Goal: Task Accomplishment & Management: Manage account settings

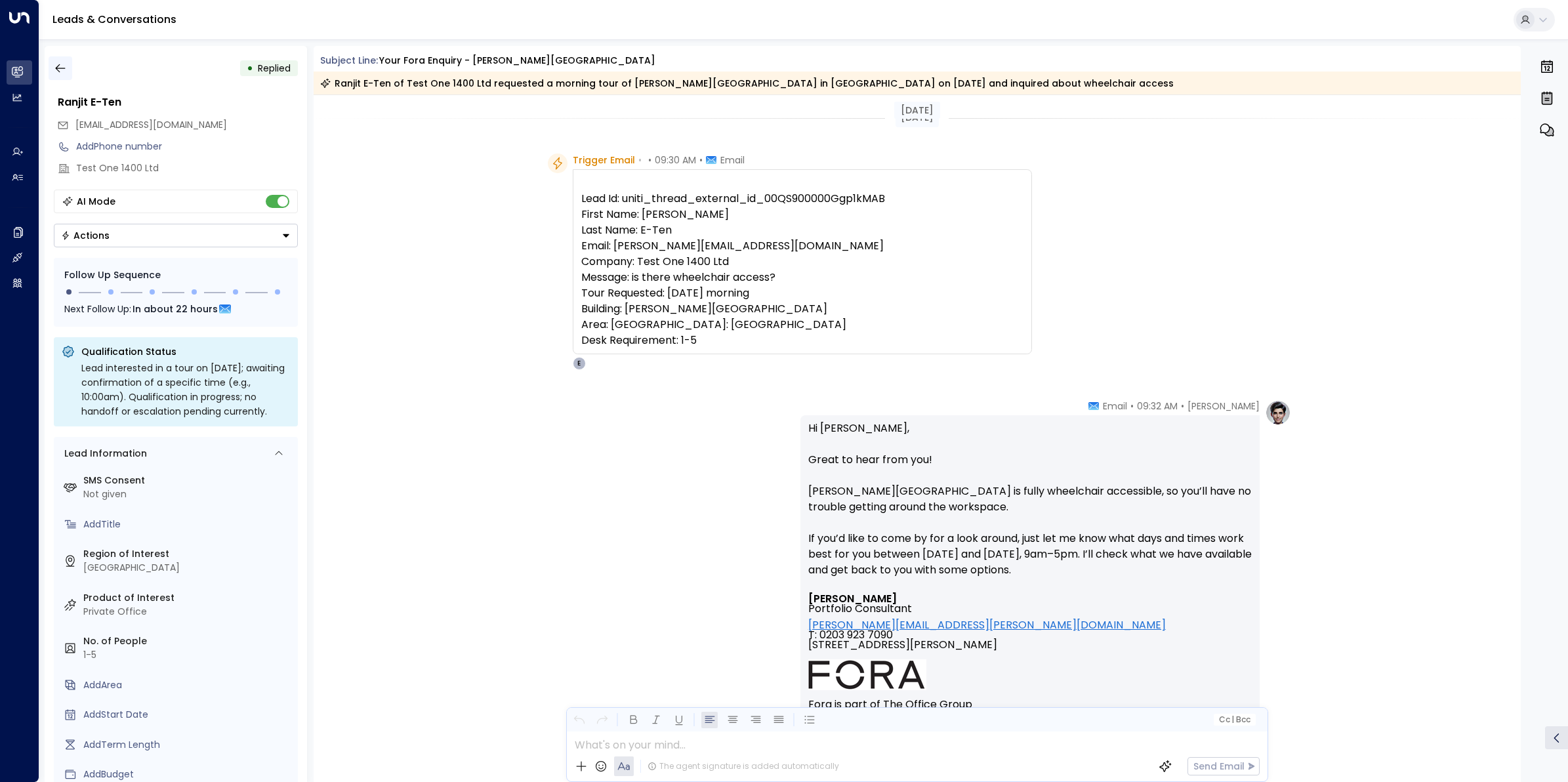
scroll to position [724, 0]
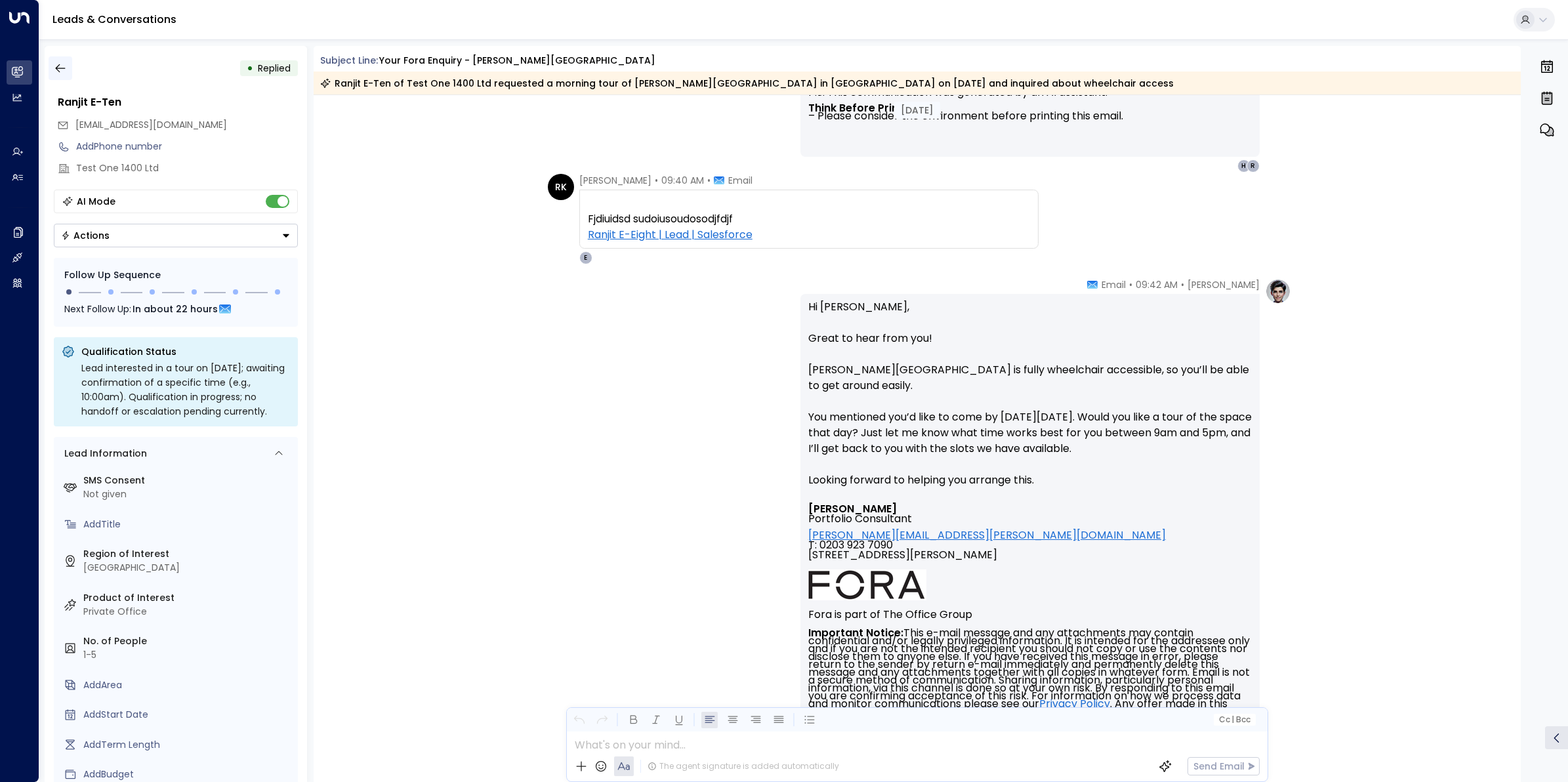
click at [62, 65] on icon "button" at bounding box center [60, 67] width 13 height 13
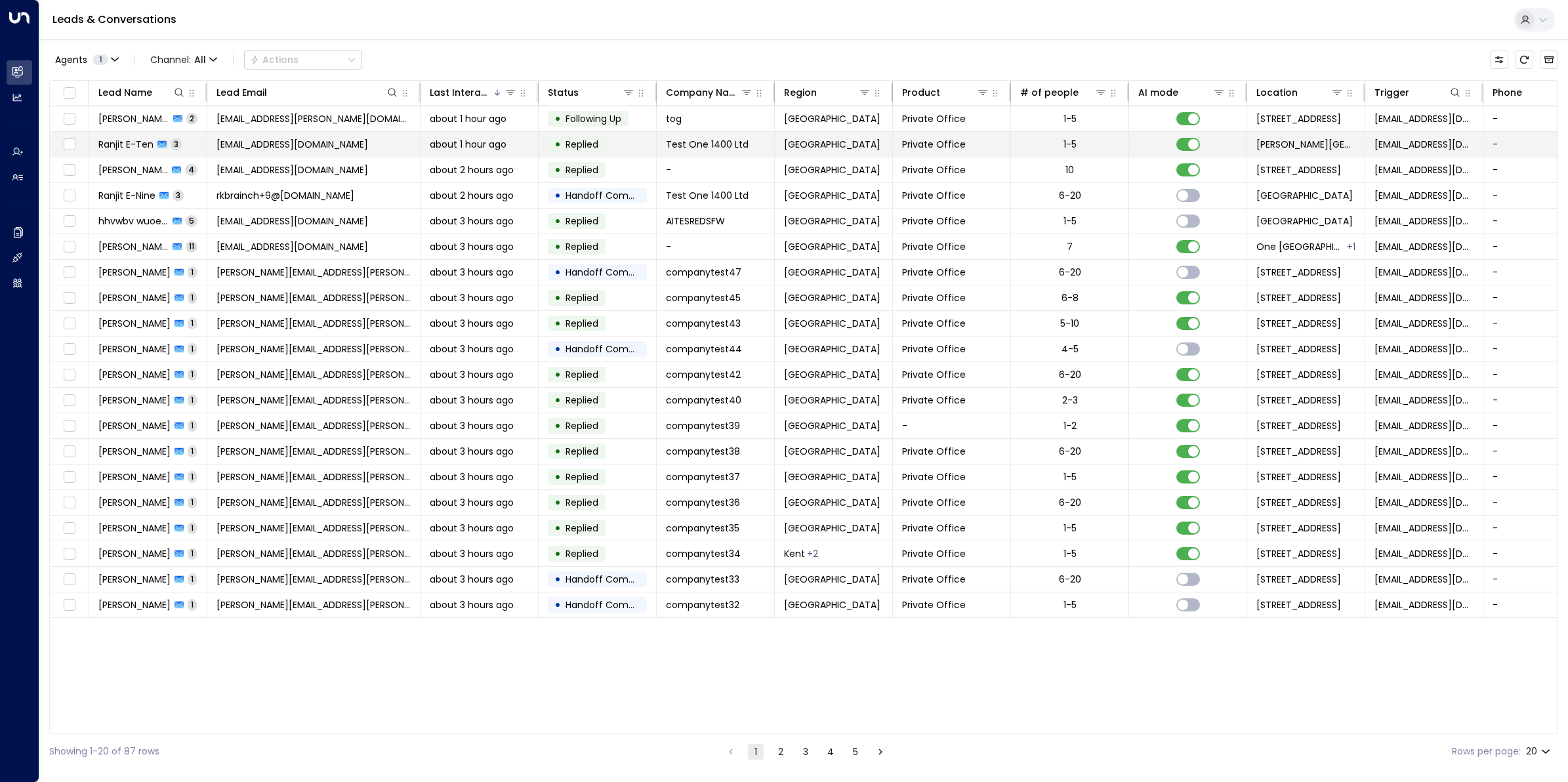
click at [133, 141] on span "Ranjit E-Ten" at bounding box center [126, 144] width 55 height 13
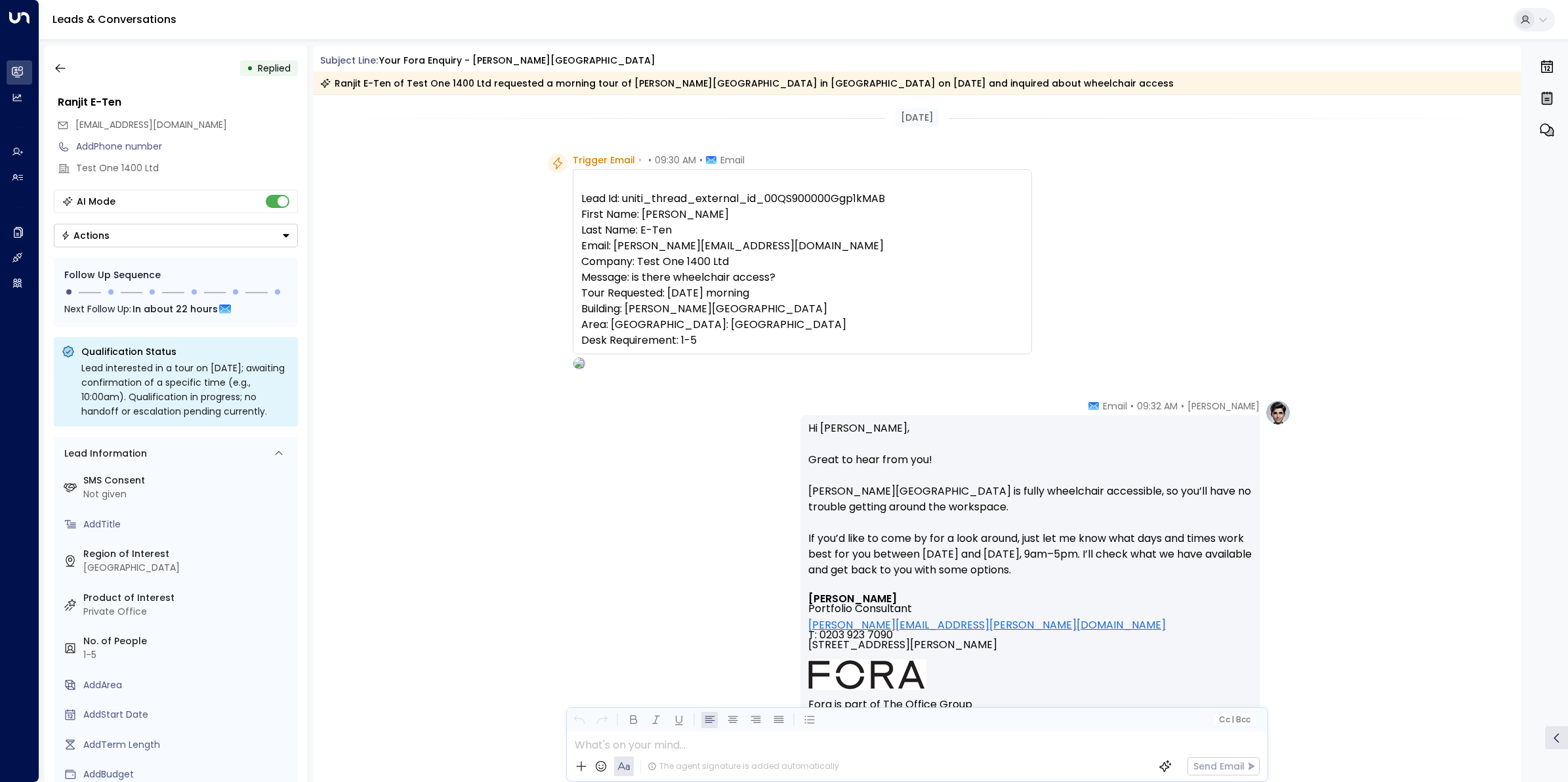
scroll to position [548, 0]
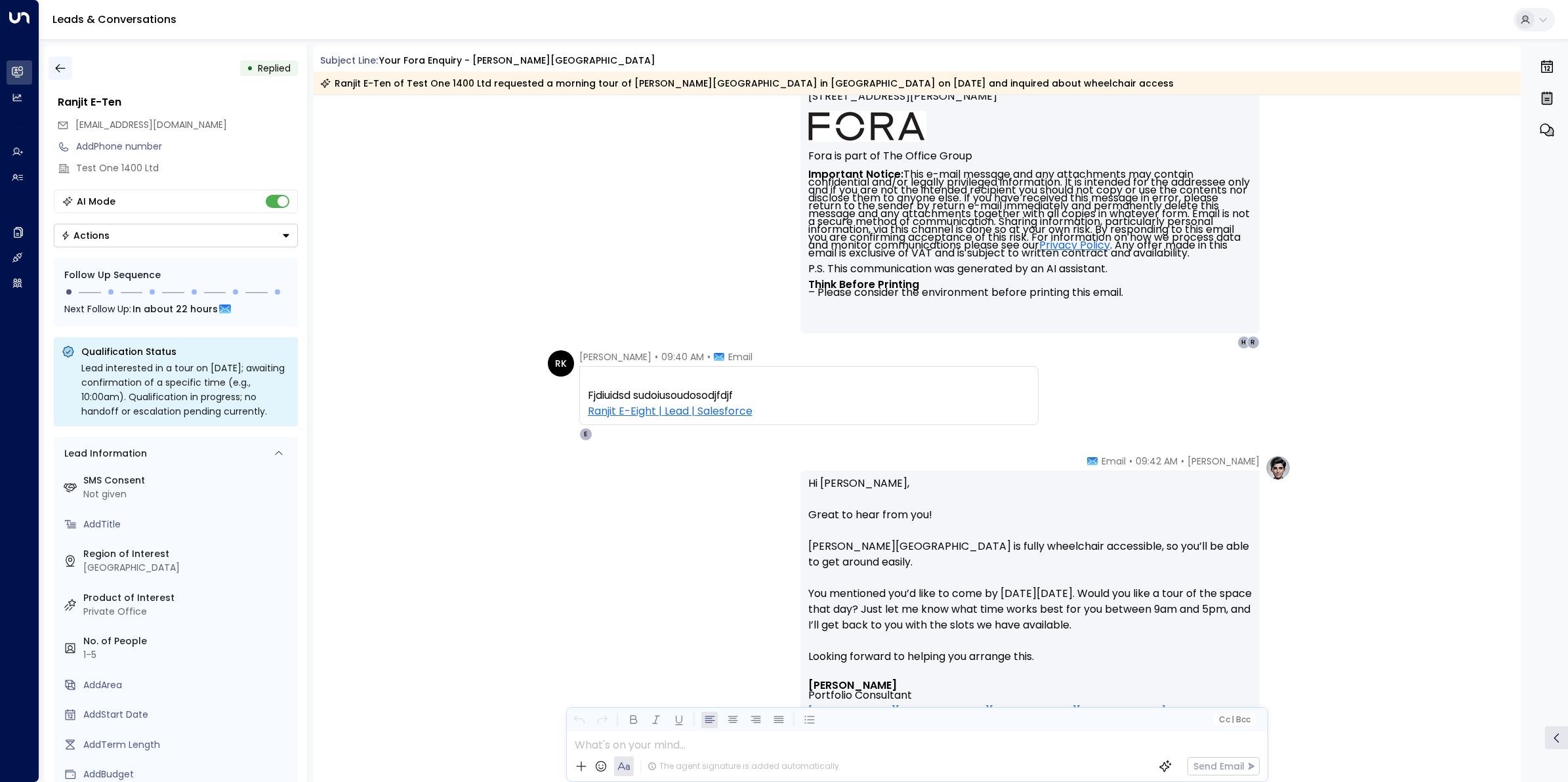
click at [66, 66] on icon "button" at bounding box center [60, 67] width 13 height 13
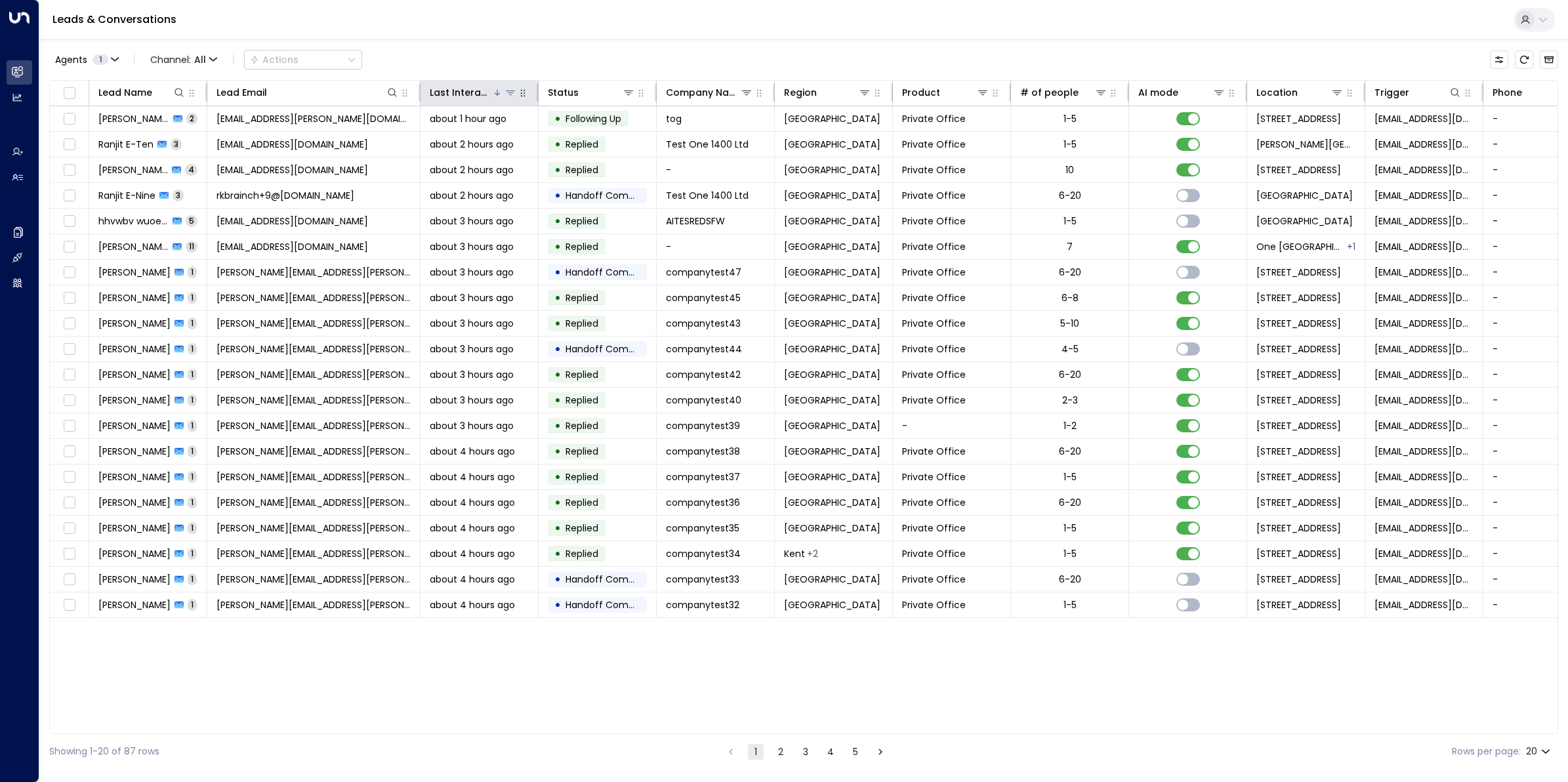
click at [446, 89] on div "Last Interacted" at bounding box center [461, 92] width 62 height 16
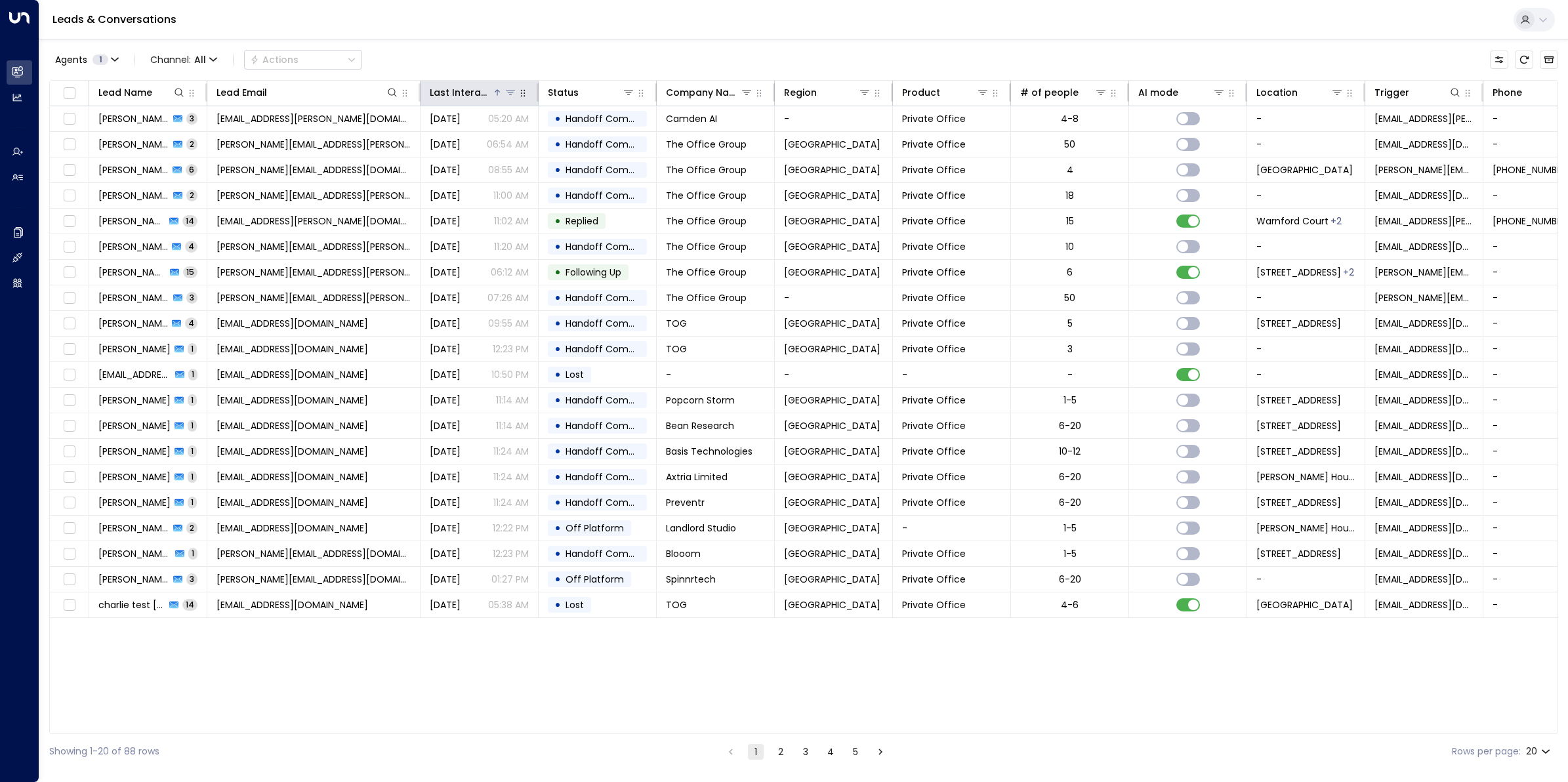
click at [469, 90] on div "Last Interacted" at bounding box center [461, 92] width 62 height 16
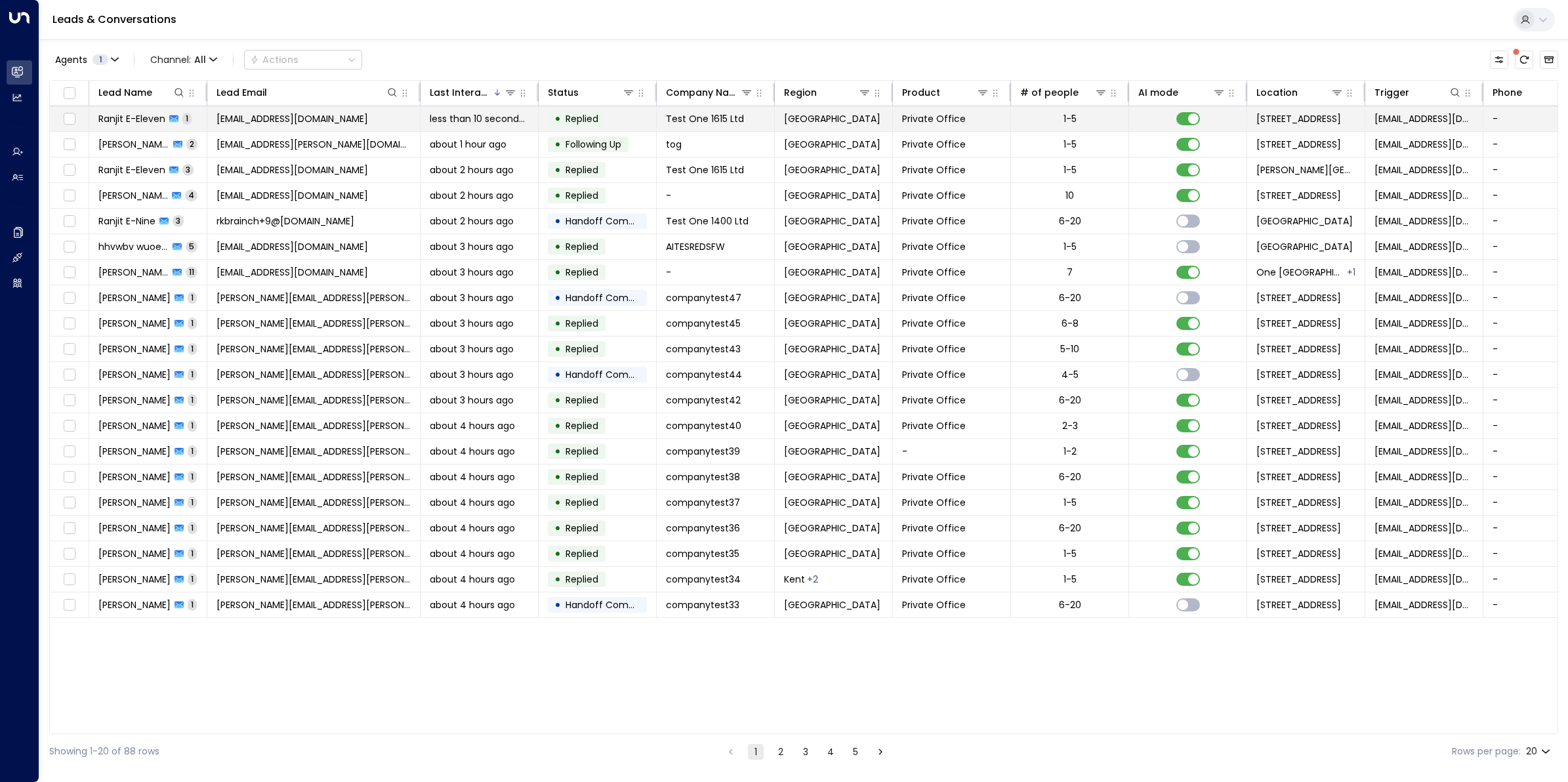
click at [97, 111] on td "Ranjit E-Eleven 1" at bounding box center [147, 118] width 118 height 25
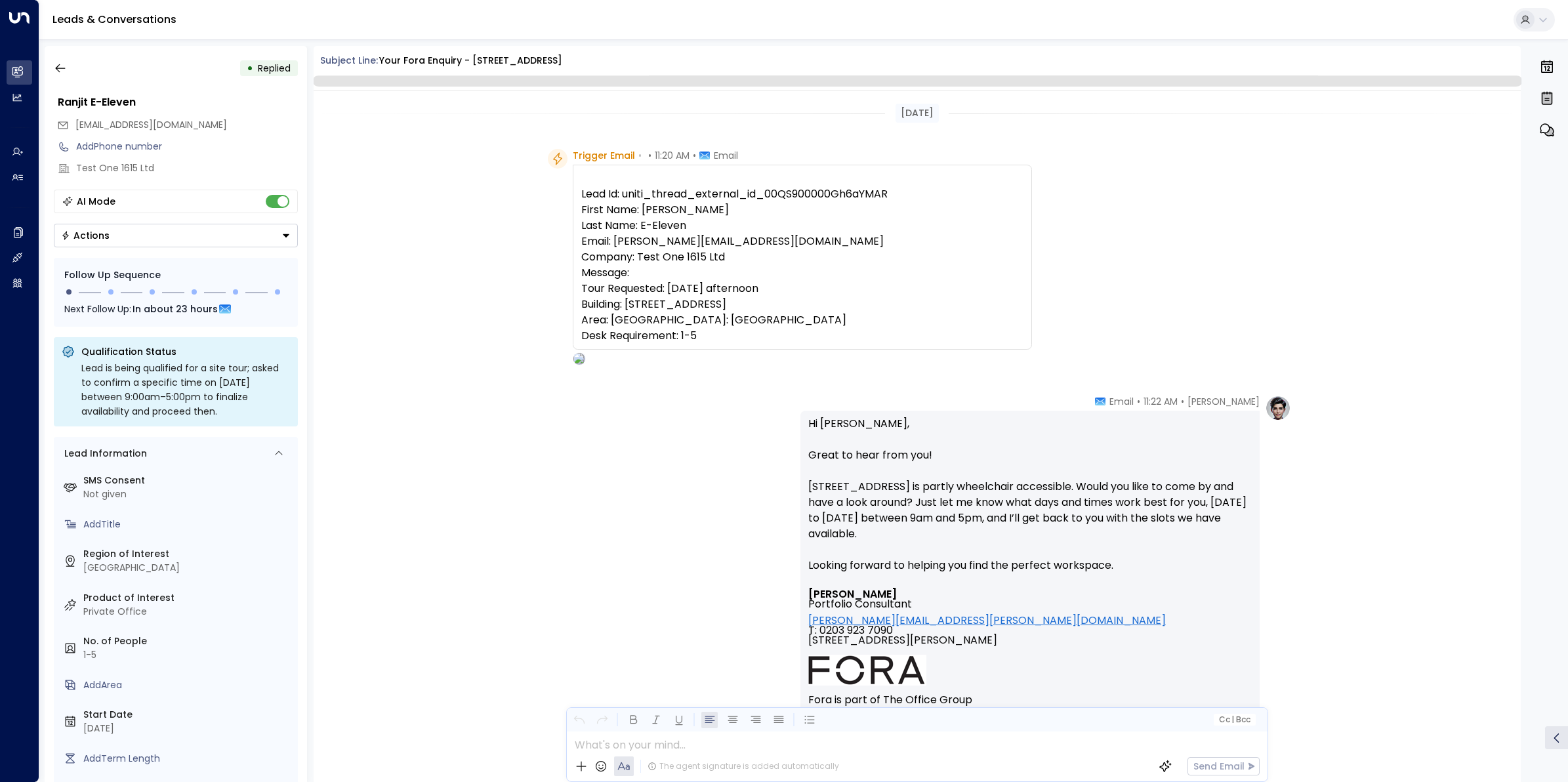
scroll to position [230, 0]
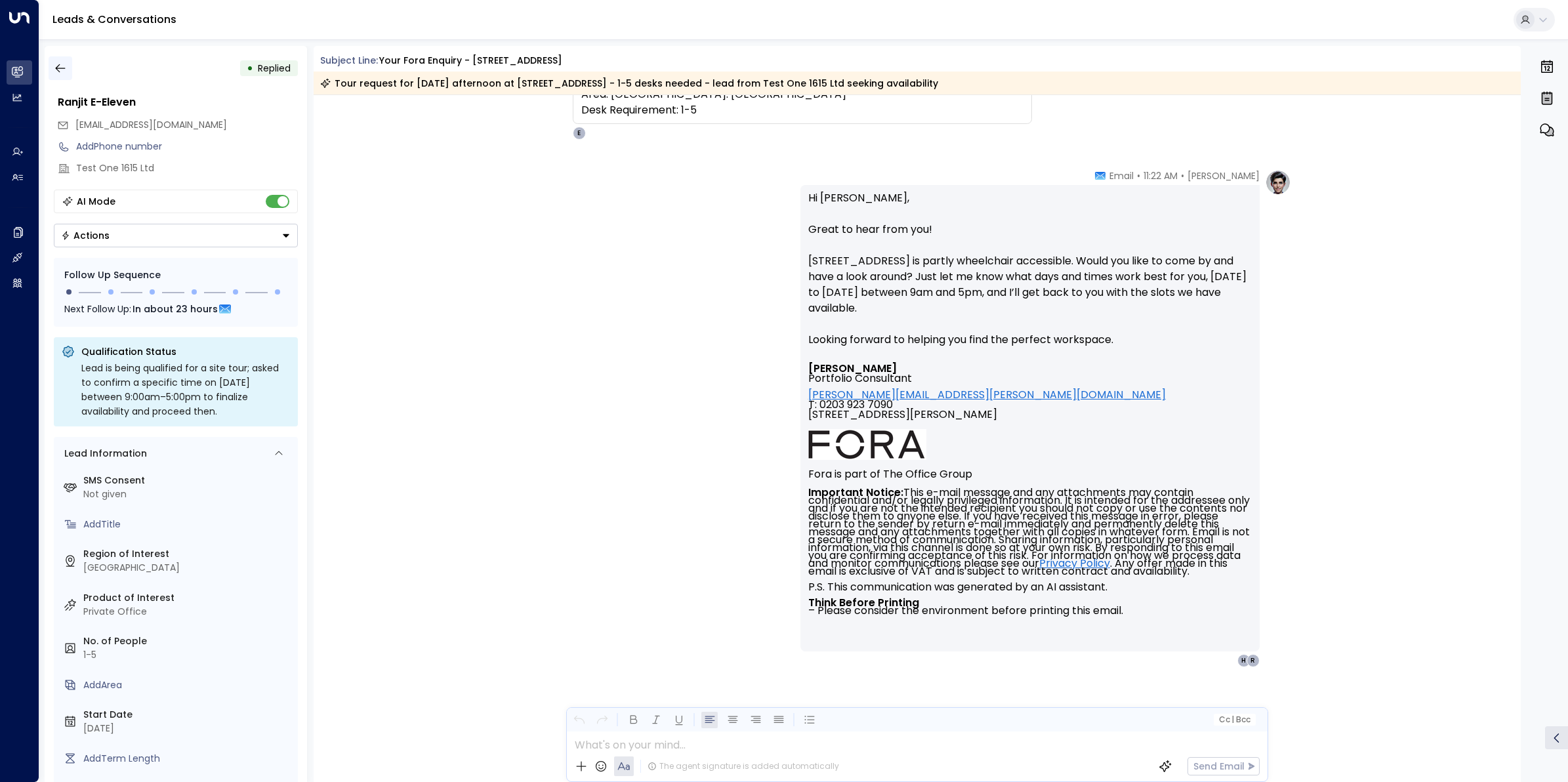
click at [62, 73] on icon "button" at bounding box center [60, 67] width 13 height 13
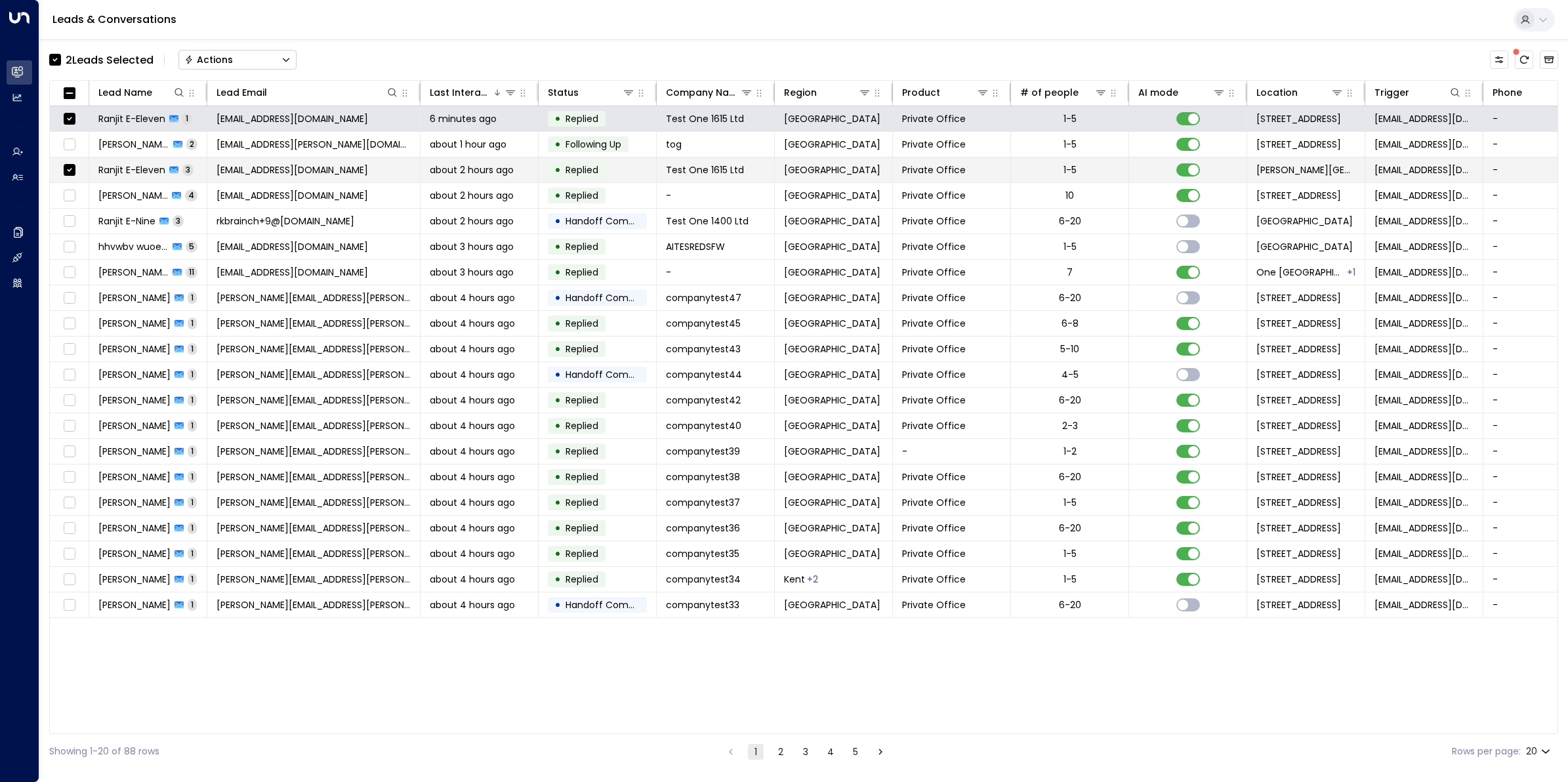
click at [312, 178] on td "[EMAIL_ADDRESS][DOMAIN_NAME]" at bounding box center [313, 170] width 213 height 25
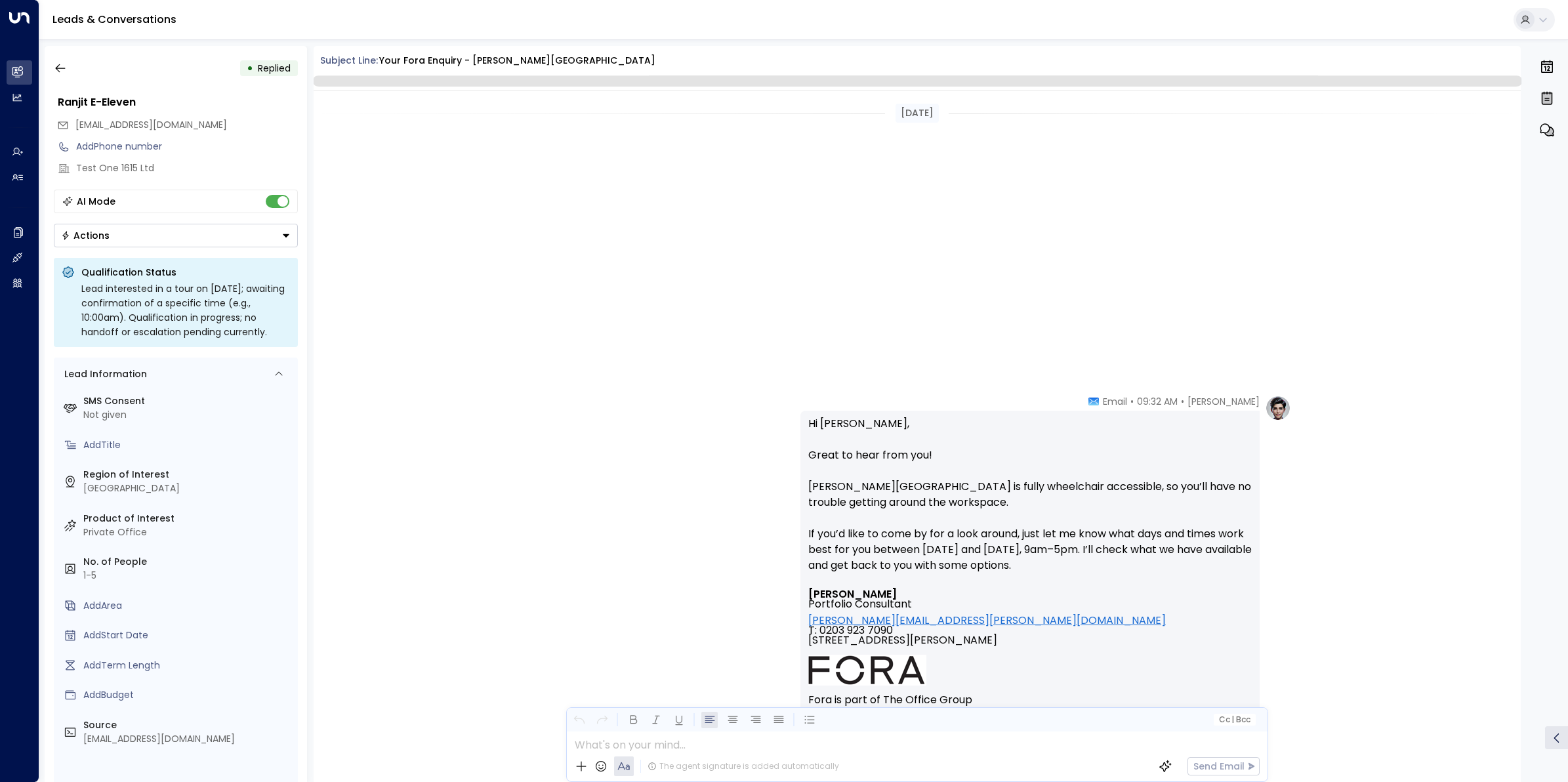
scroll to position [849, 0]
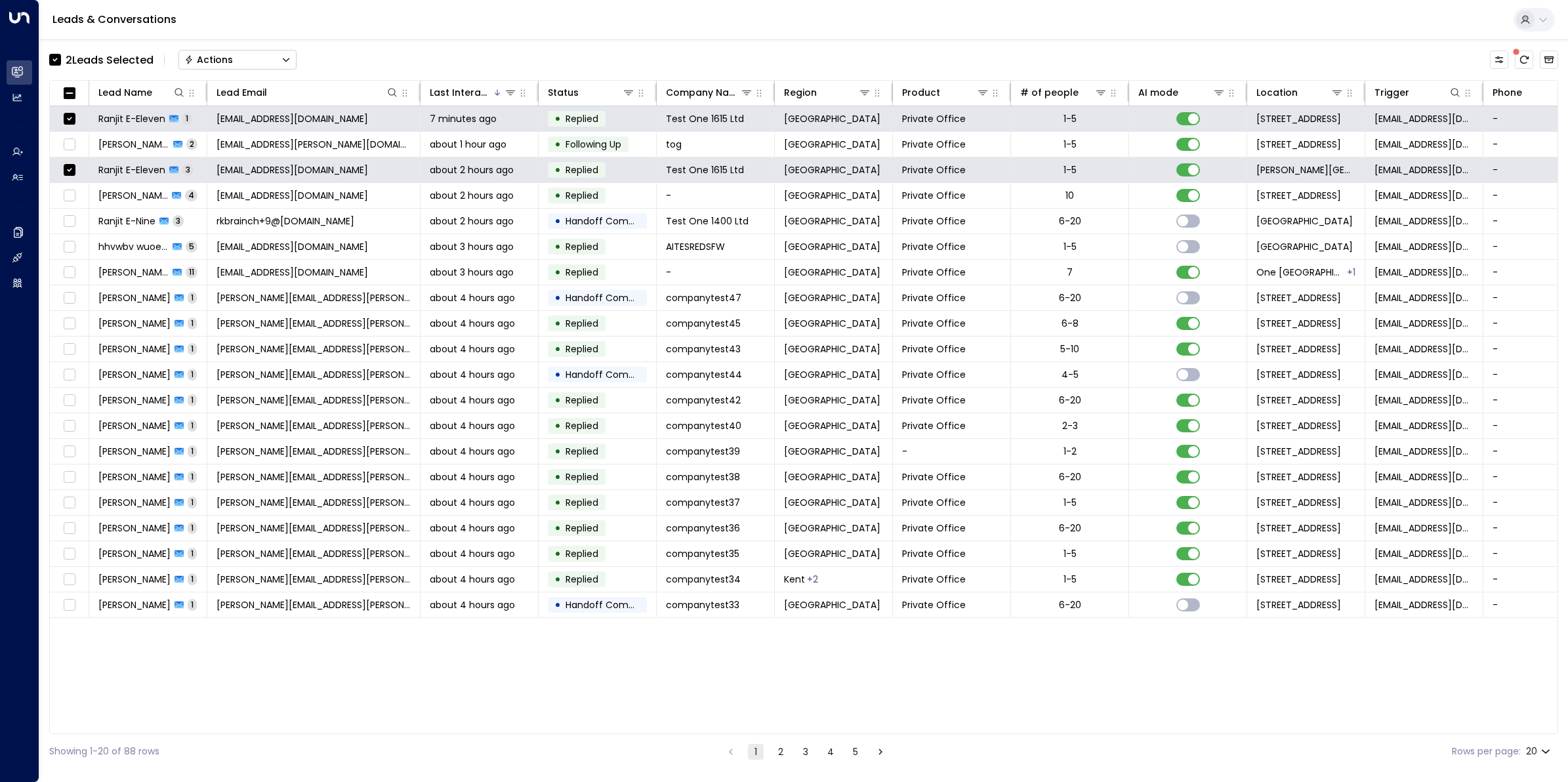
click at [240, 66] on button "Actions" at bounding box center [237, 59] width 118 height 20
click at [251, 148] on li "Archive Lead" at bounding box center [237, 146] width 116 height 22
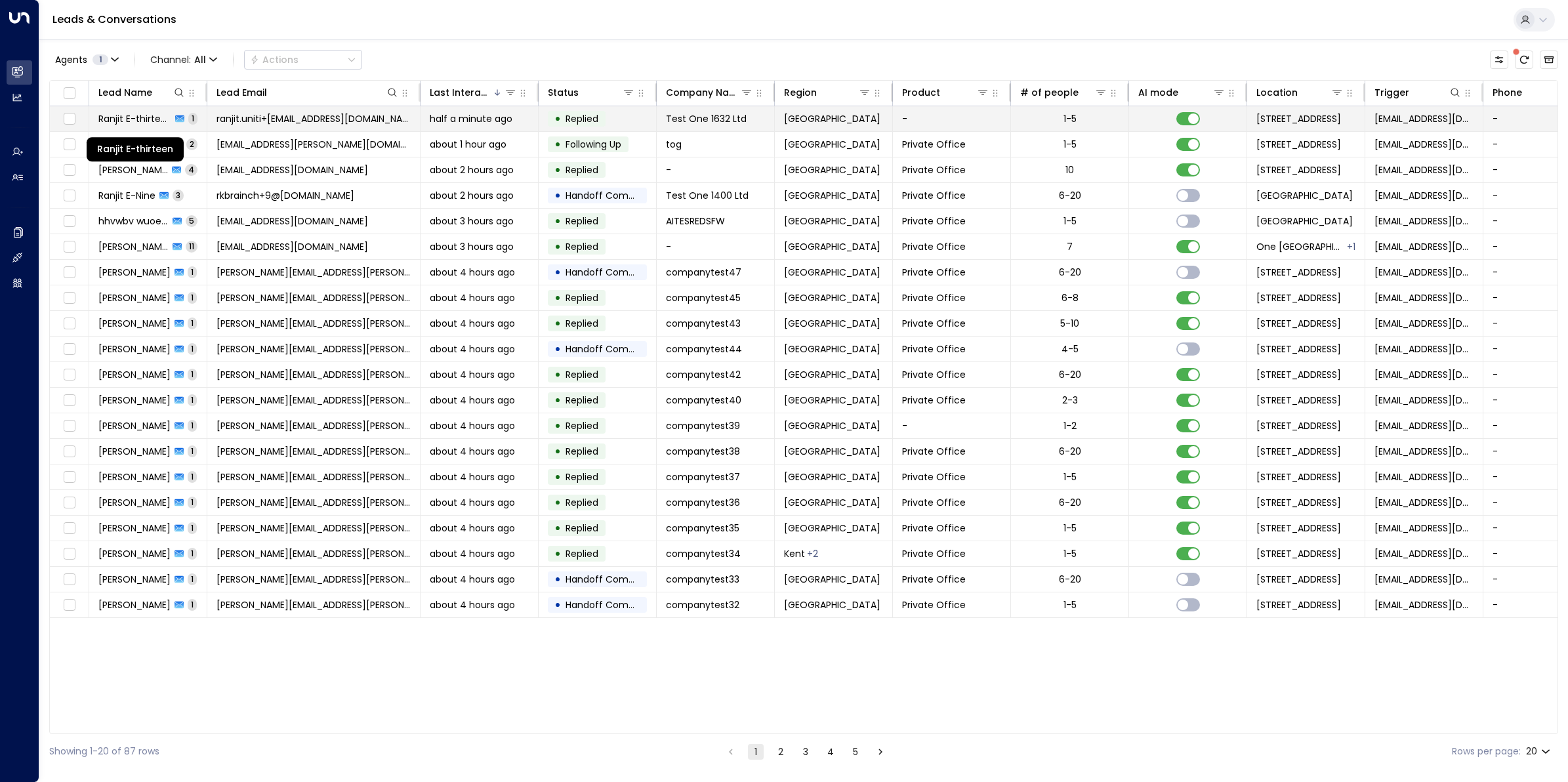
click at [145, 120] on span "Ranjit E-thirteen" at bounding box center [135, 118] width 72 height 13
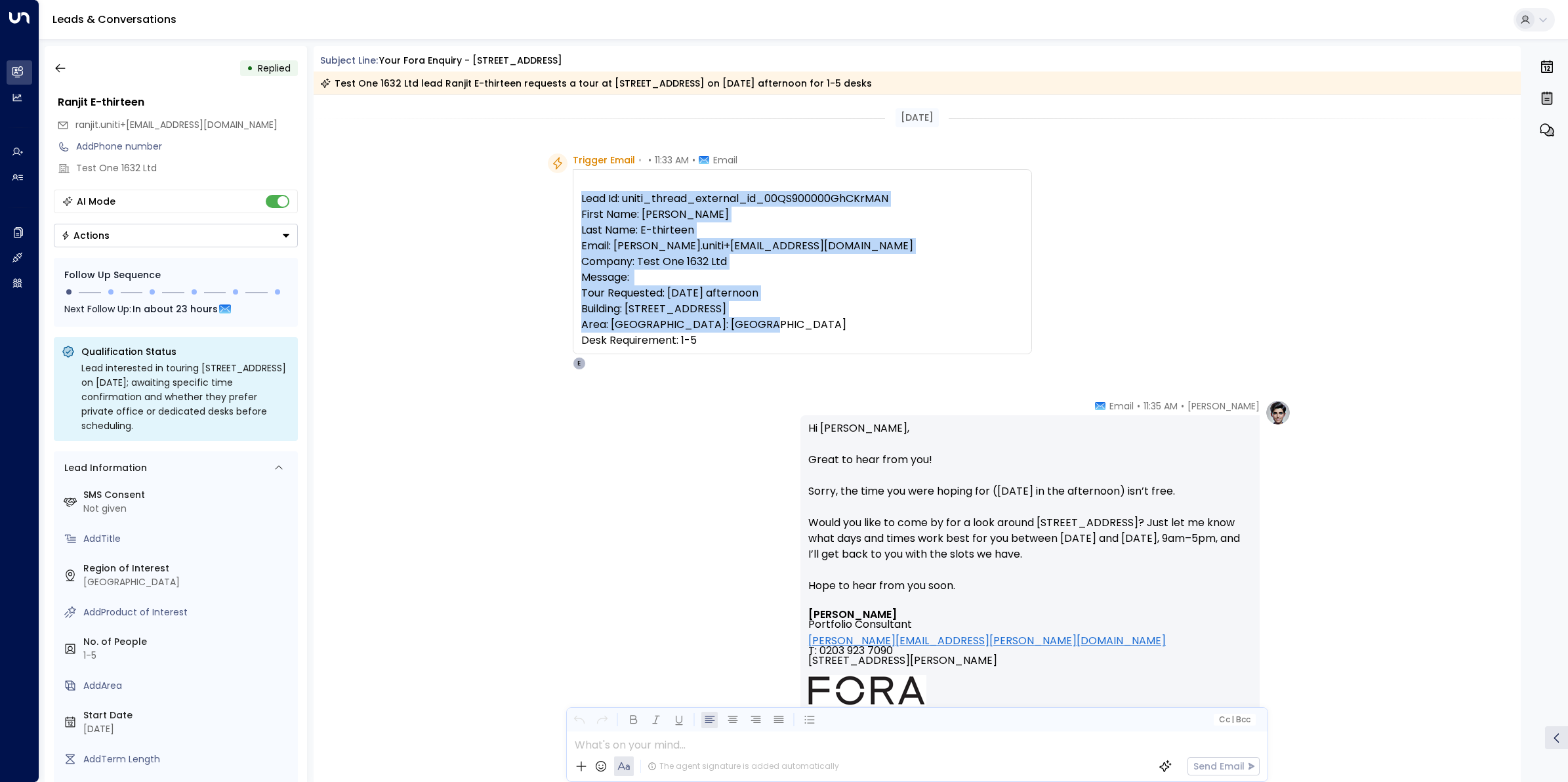
drag, startPoint x: 712, startPoint y: 359, endPoint x: 579, endPoint y: 195, distance: 211.2
click at [581, 195] on pre "Lead Id: uniti_thread_external_id_00QS900000GhCKrMAN First Name: [PERSON_NAME] …" at bounding box center [802, 269] width 442 height 158
copy pre "Lead Id: uniti_thread_external_id_00QS900000GhCKrMAN First Name: [PERSON_NAME] …"
click at [63, 67] on icon "button" at bounding box center [60, 67] width 13 height 13
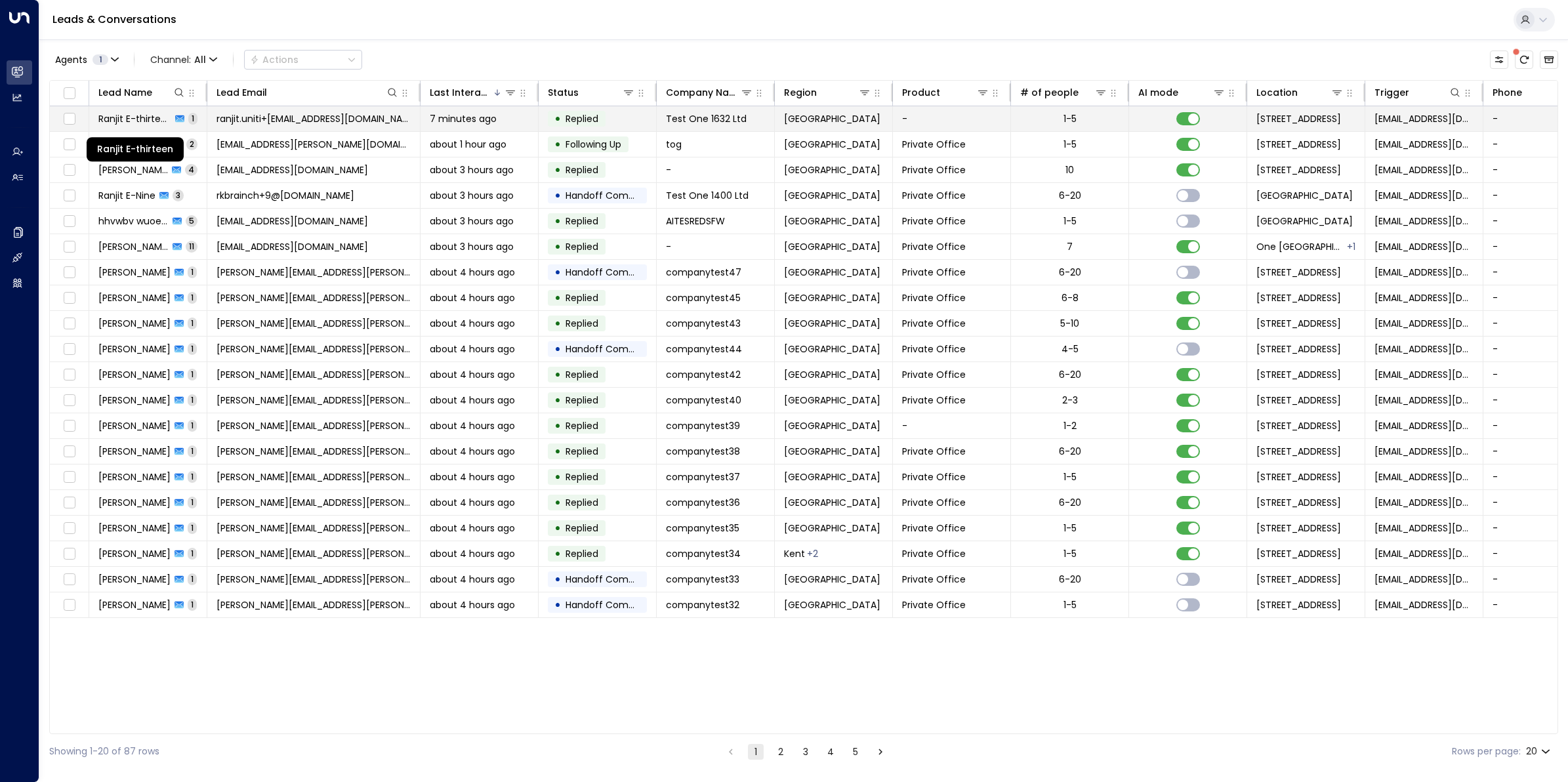
click at [131, 116] on span "Ranjit E-thirteen" at bounding box center [135, 118] width 72 height 13
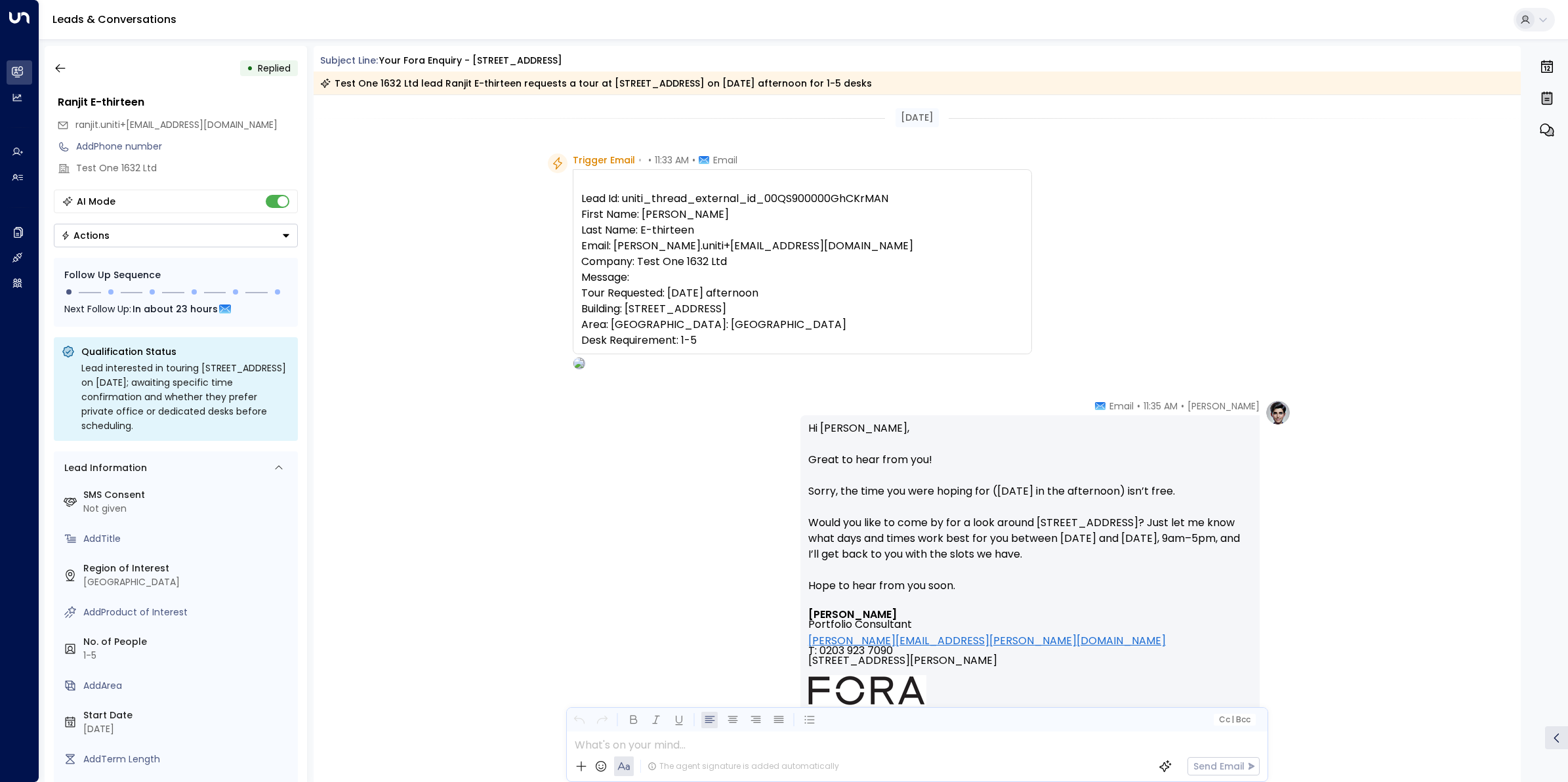
scroll to position [250, 0]
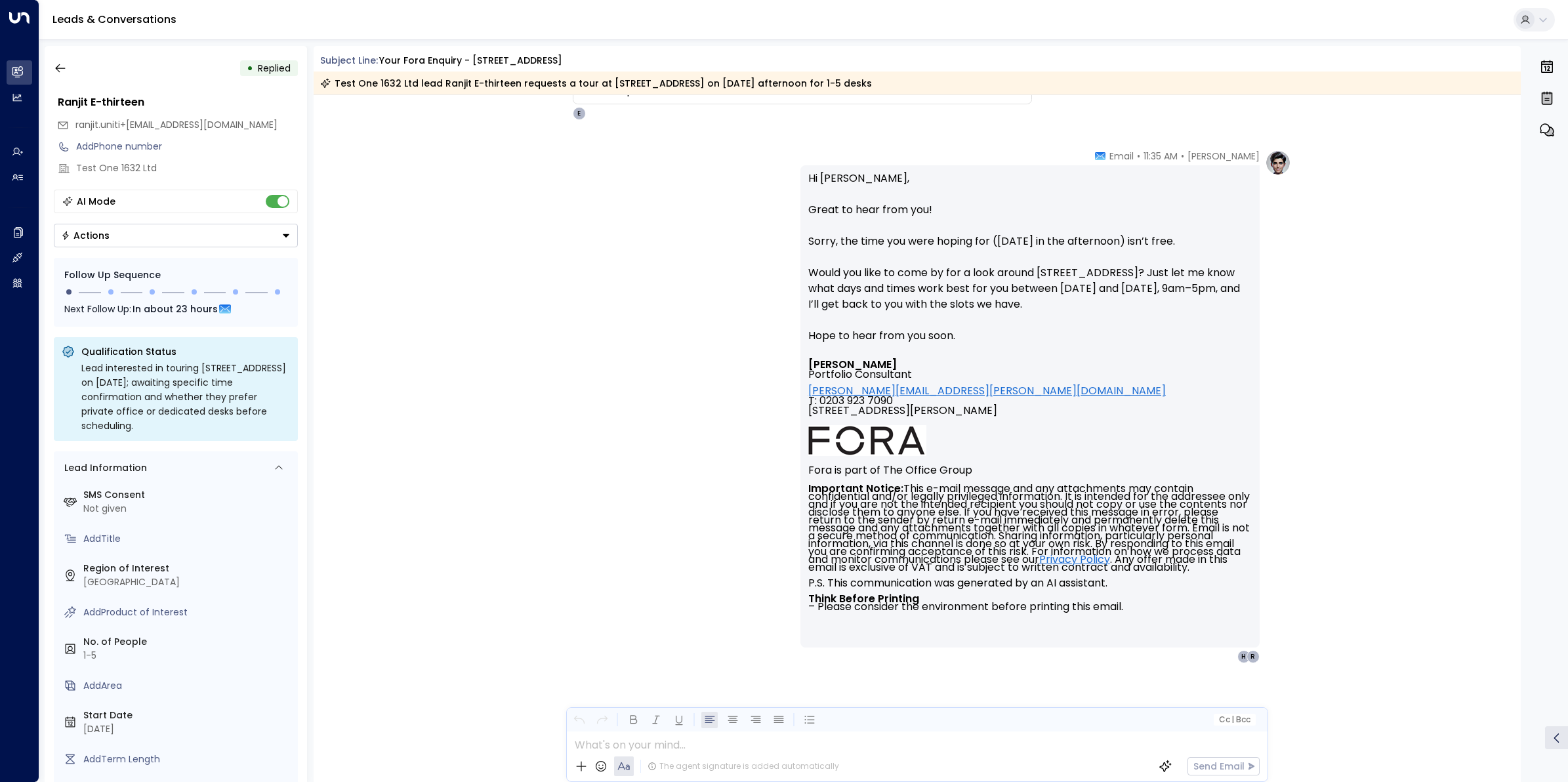
click at [442, 251] on div "[PERSON_NAME] • 11:35 AM • Email Hi [PERSON_NAME], Great to hear from you! Sorr…" at bounding box center [918, 472] width 1207 height 645
click at [56, 65] on icon "button" at bounding box center [60, 67] width 13 height 13
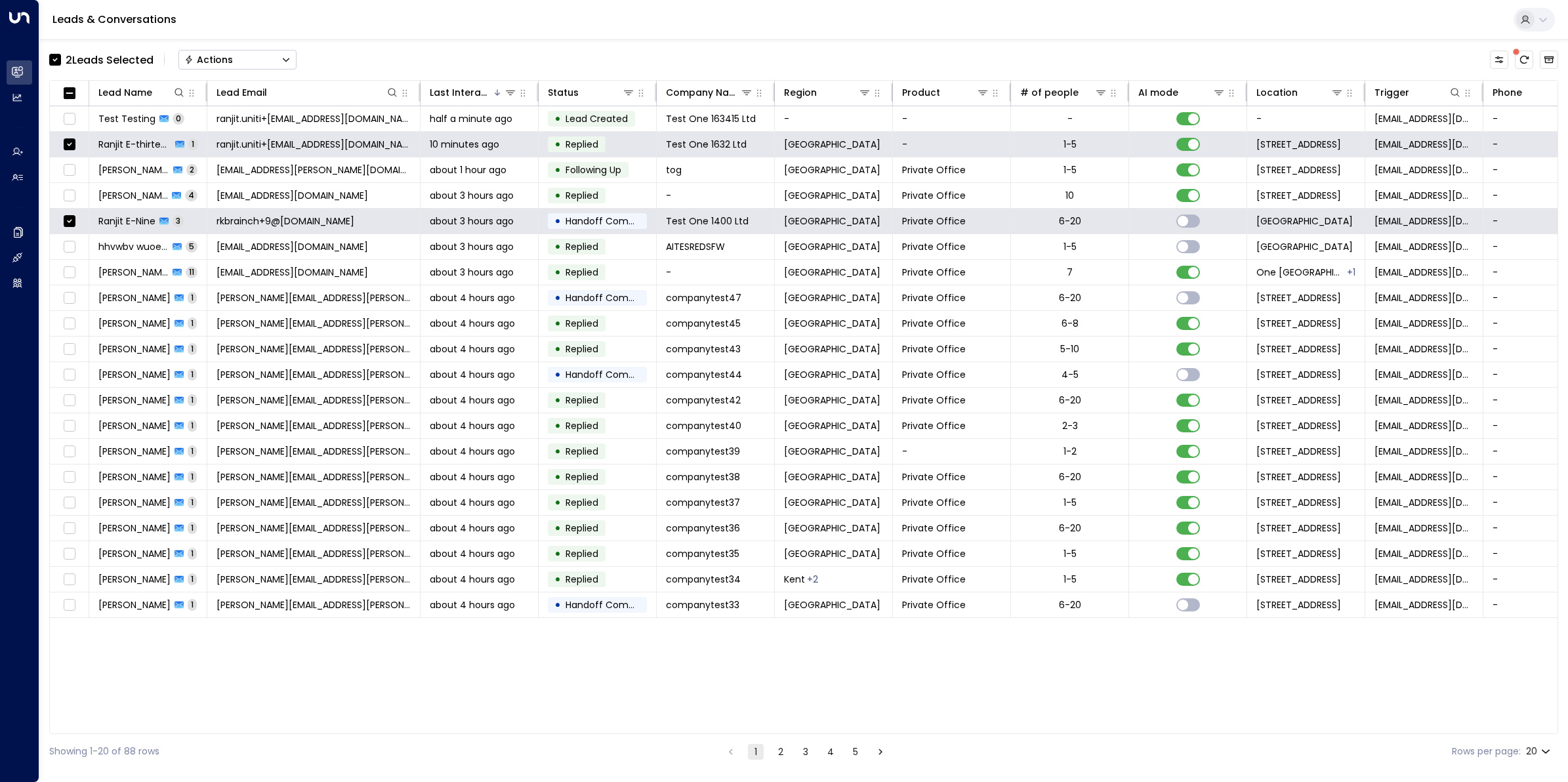
click at [218, 54] on div "Actions" at bounding box center [209, 59] width 48 height 12
click at [227, 144] on span "Archive Lead" at bounding box center [216, 147] width 61 height 14
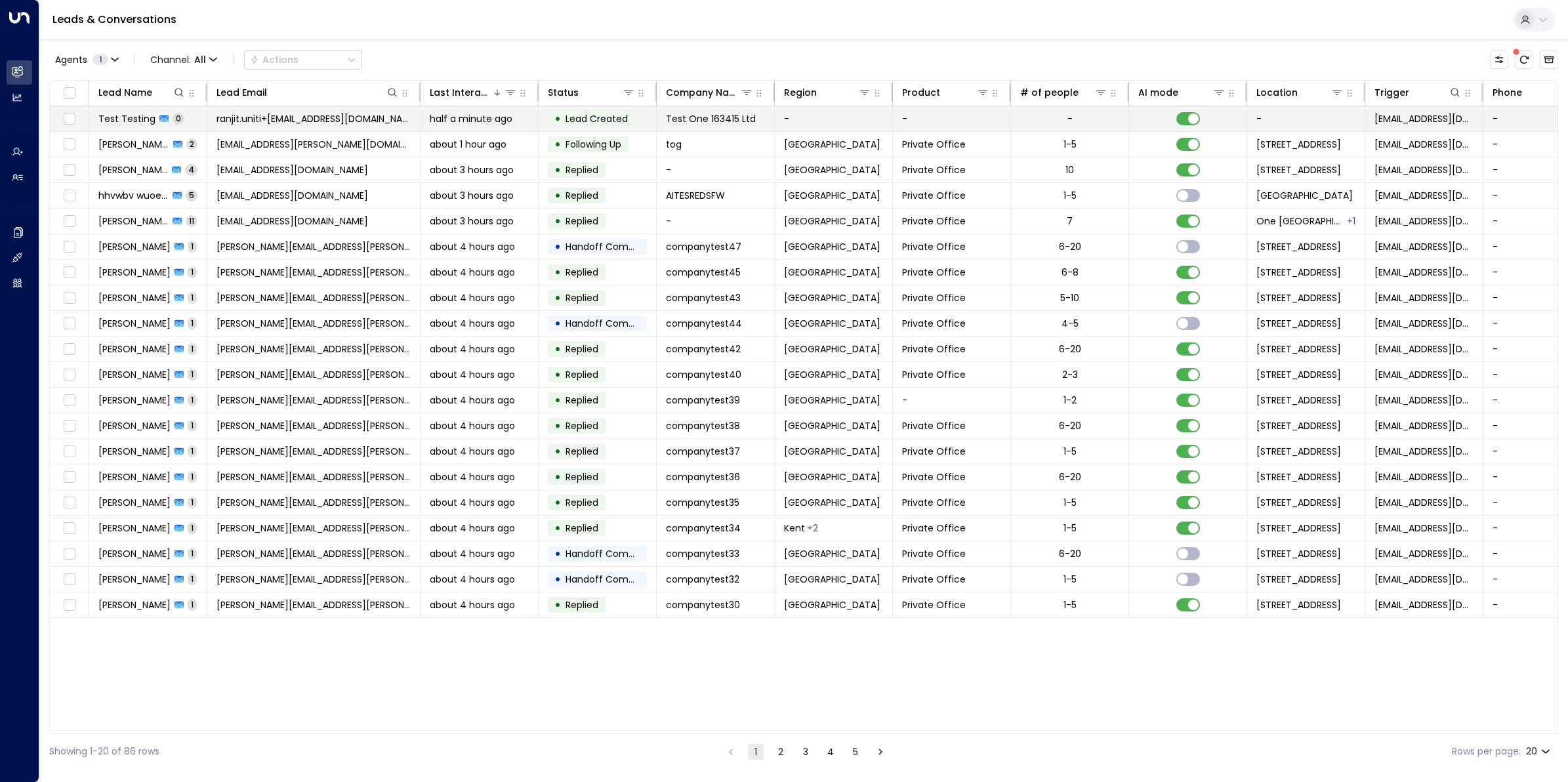
click at [330, 122] on span "ranjit.uniti+[EMAIL_ADDRESS][DOMAIN_NAME]" at bounding box center [313, 118] width 194 height 13
click at [777, 755] on button "2" at bounding box center [781, 752] width 16 height 16
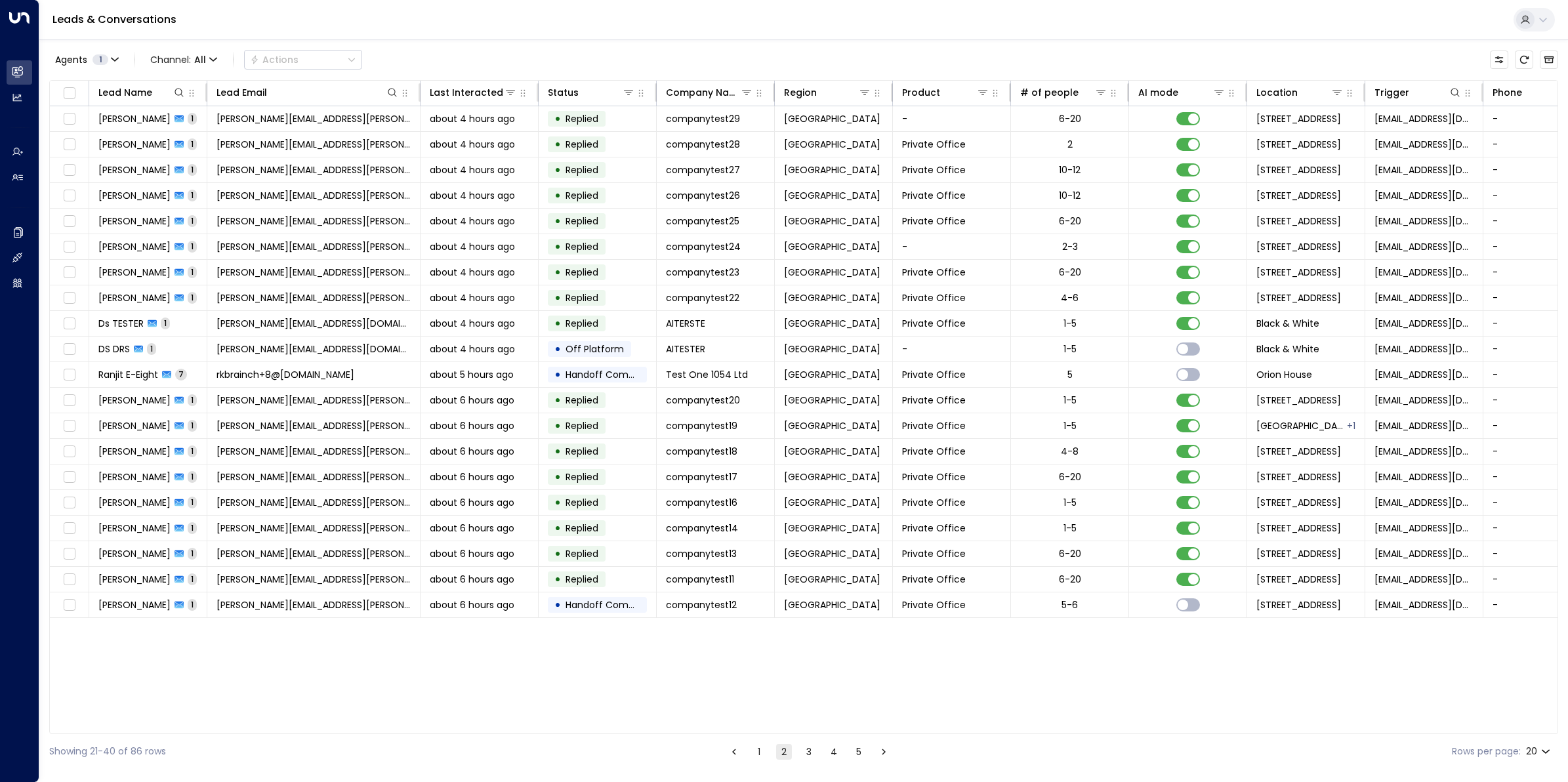
click at [787, 755] on button "2" at bounding box center [784, 752] width 16 height 16
click at [755, 751] on button "1" at bounding box center [759, 752] width 16 height 16
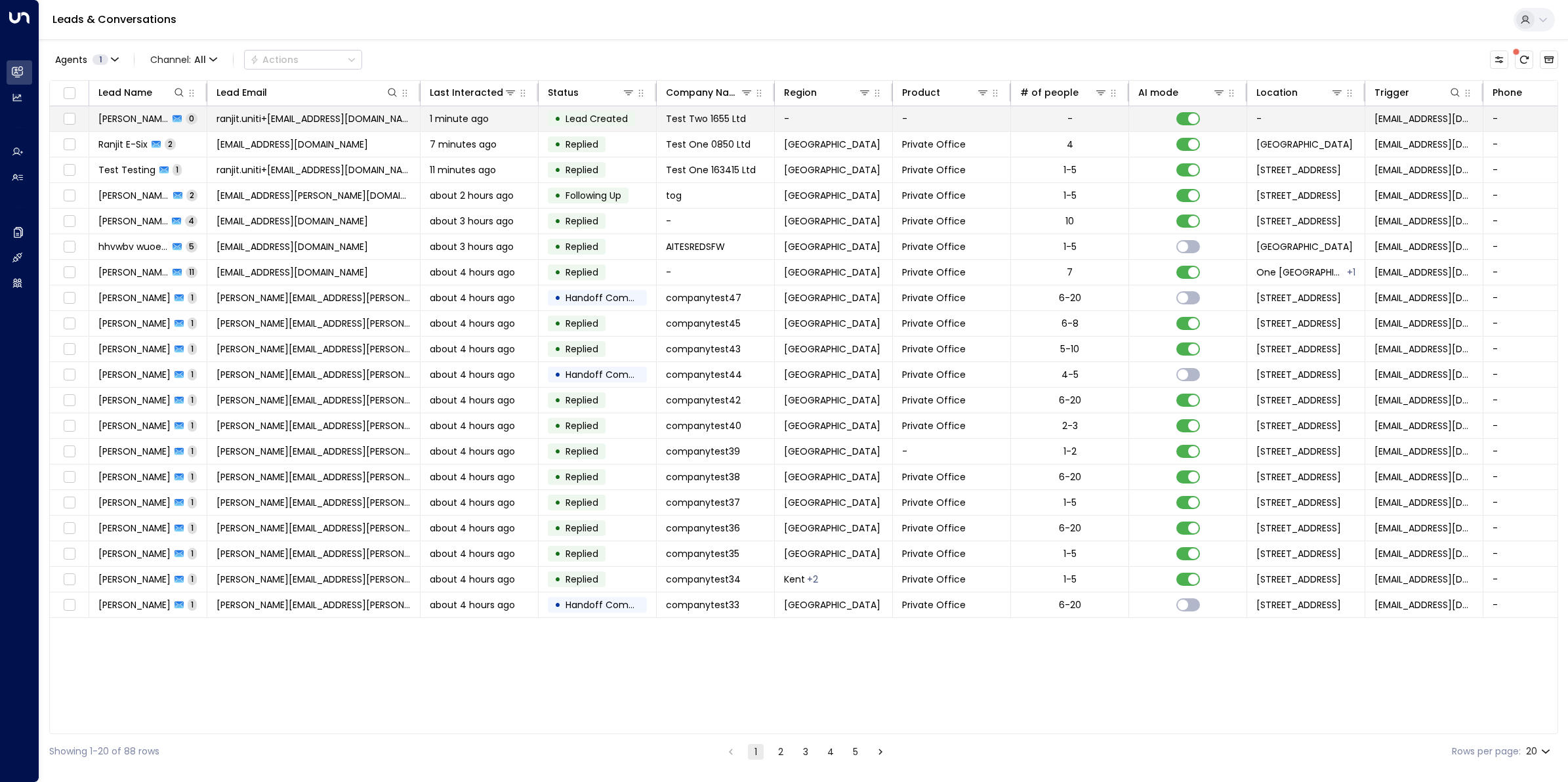
click at [140, 116] on span "James Jones" at bounding box center [133, 118] width 70 height 13
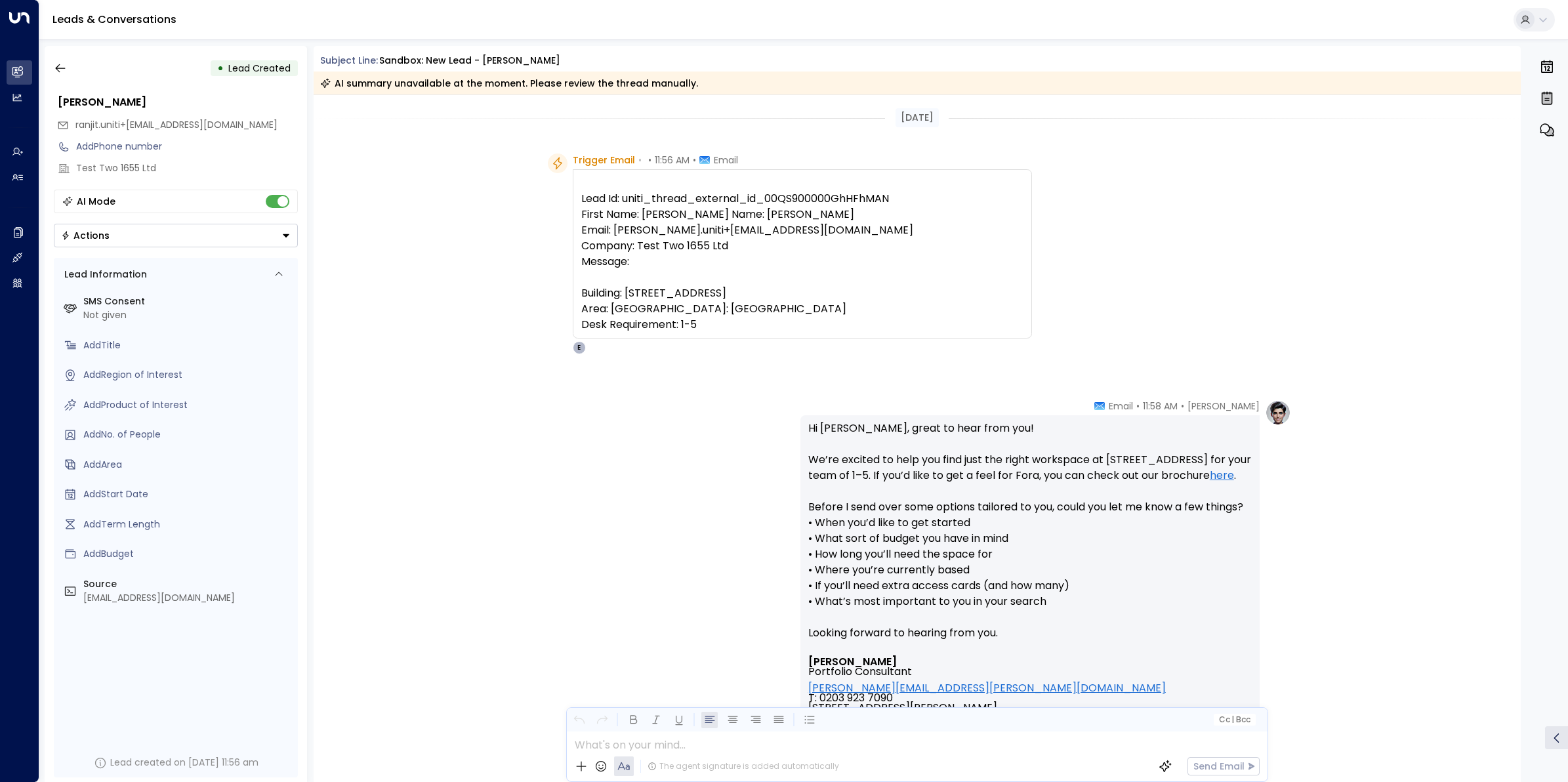
scroll to position [313, 0]
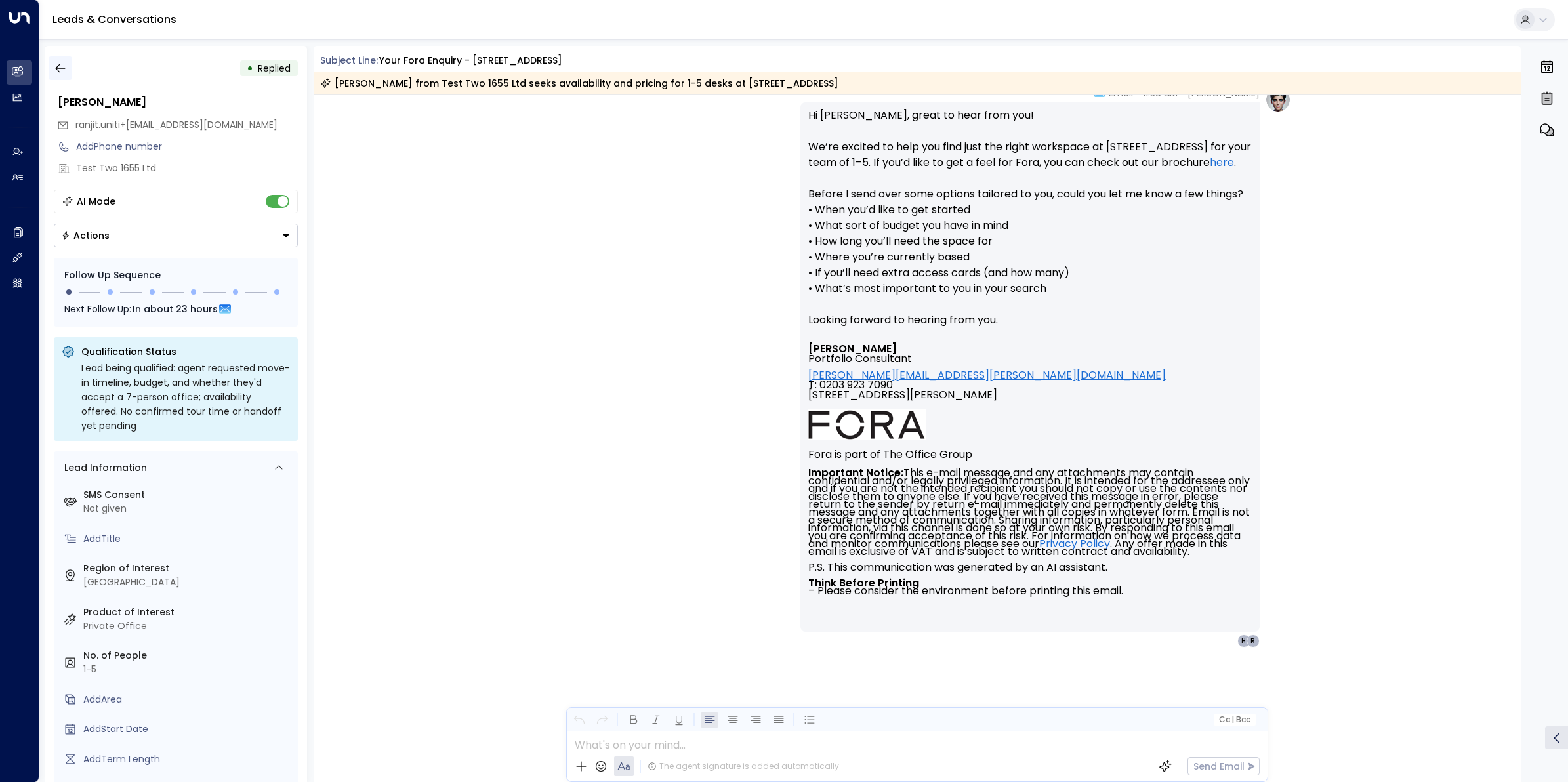
click at [62, 64] on icon "button" at bounding box center [60, 67] width 13 height 13
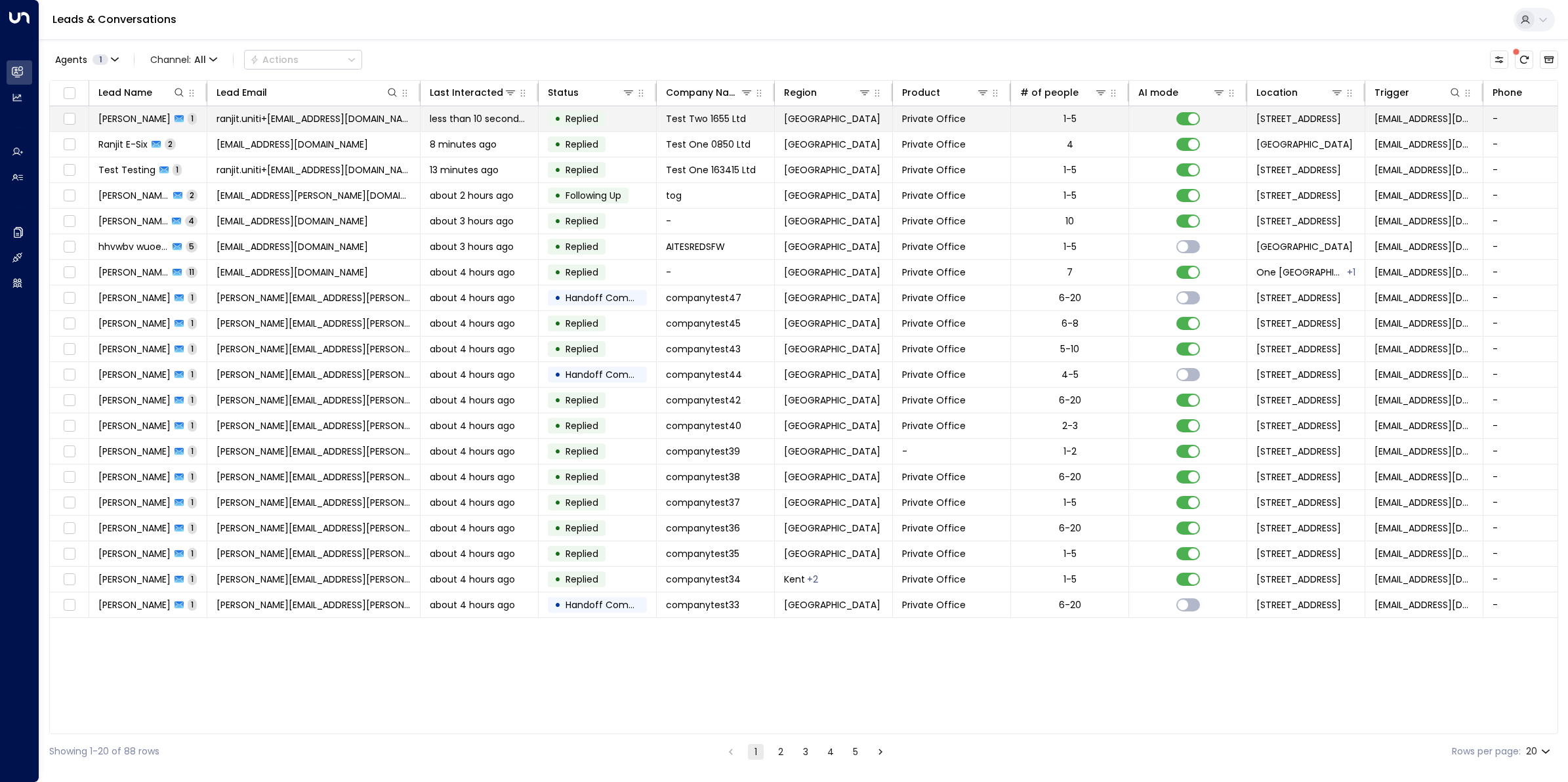
click at [141, 116] on span "James Jones" at bounding box center [135, 118] width 72 height 13
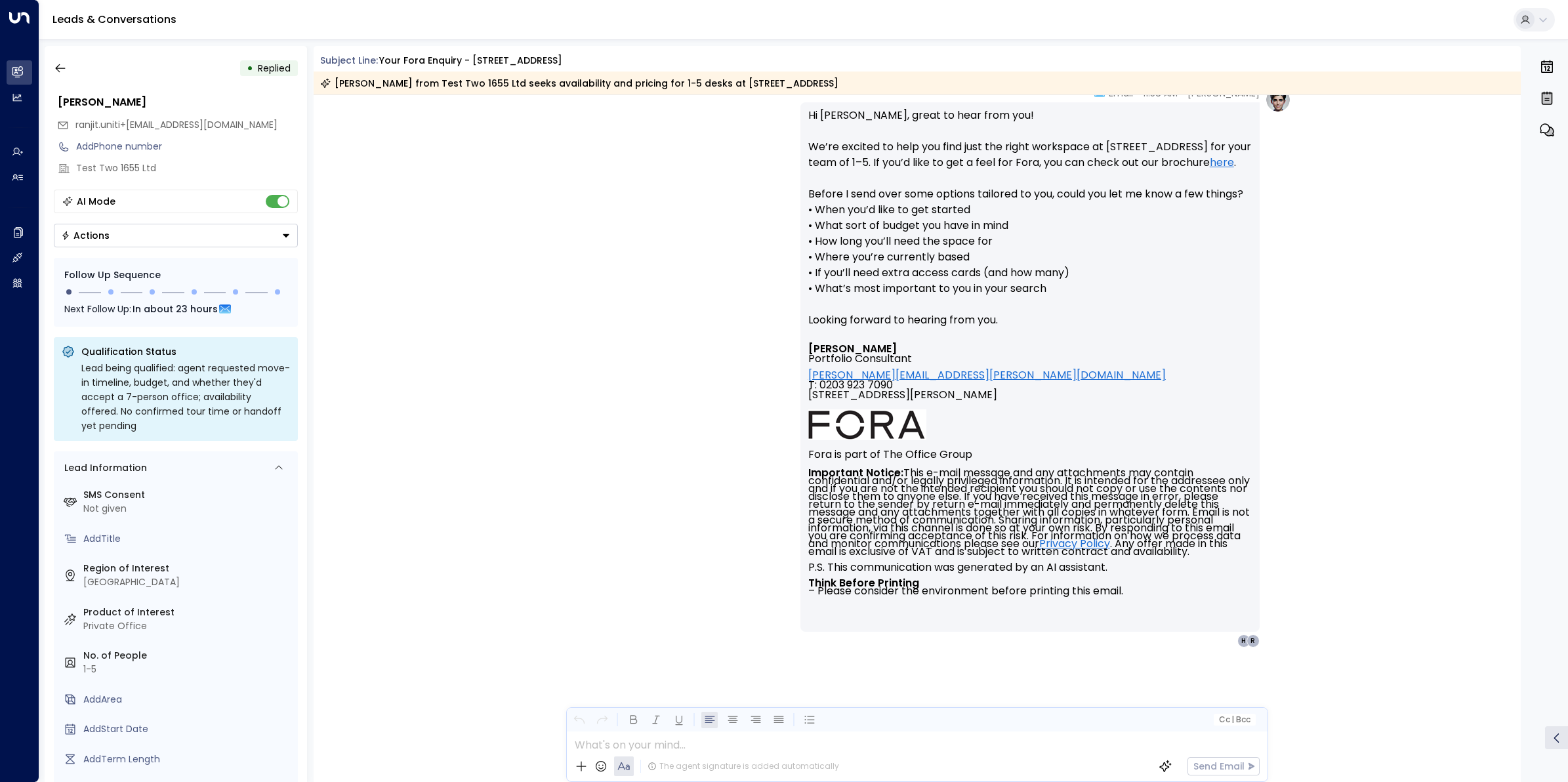
scroll to position [149, 0]
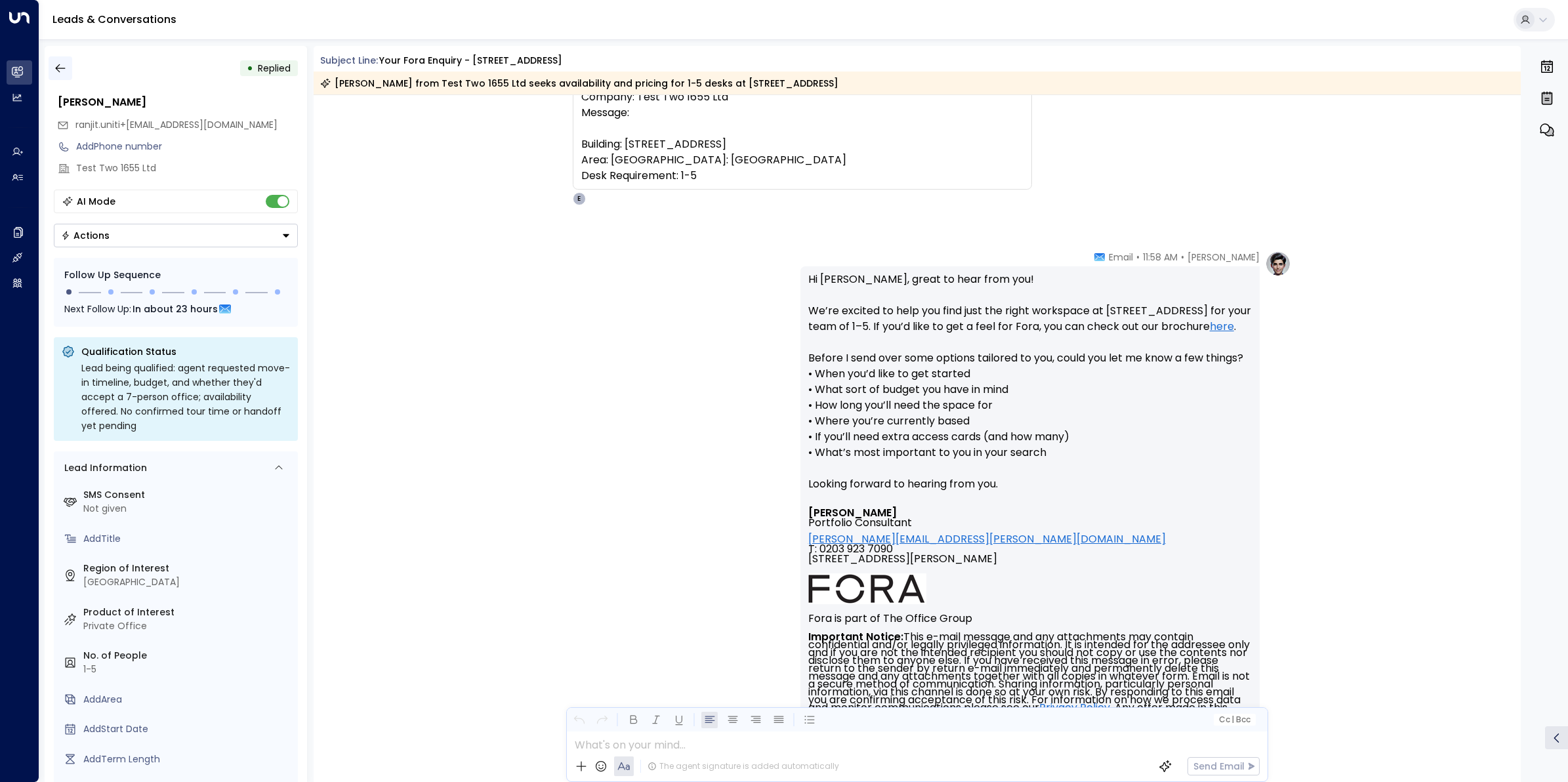
click at [61, 74] on icon "button" at bounding box center [60, 67] width 13 height 13
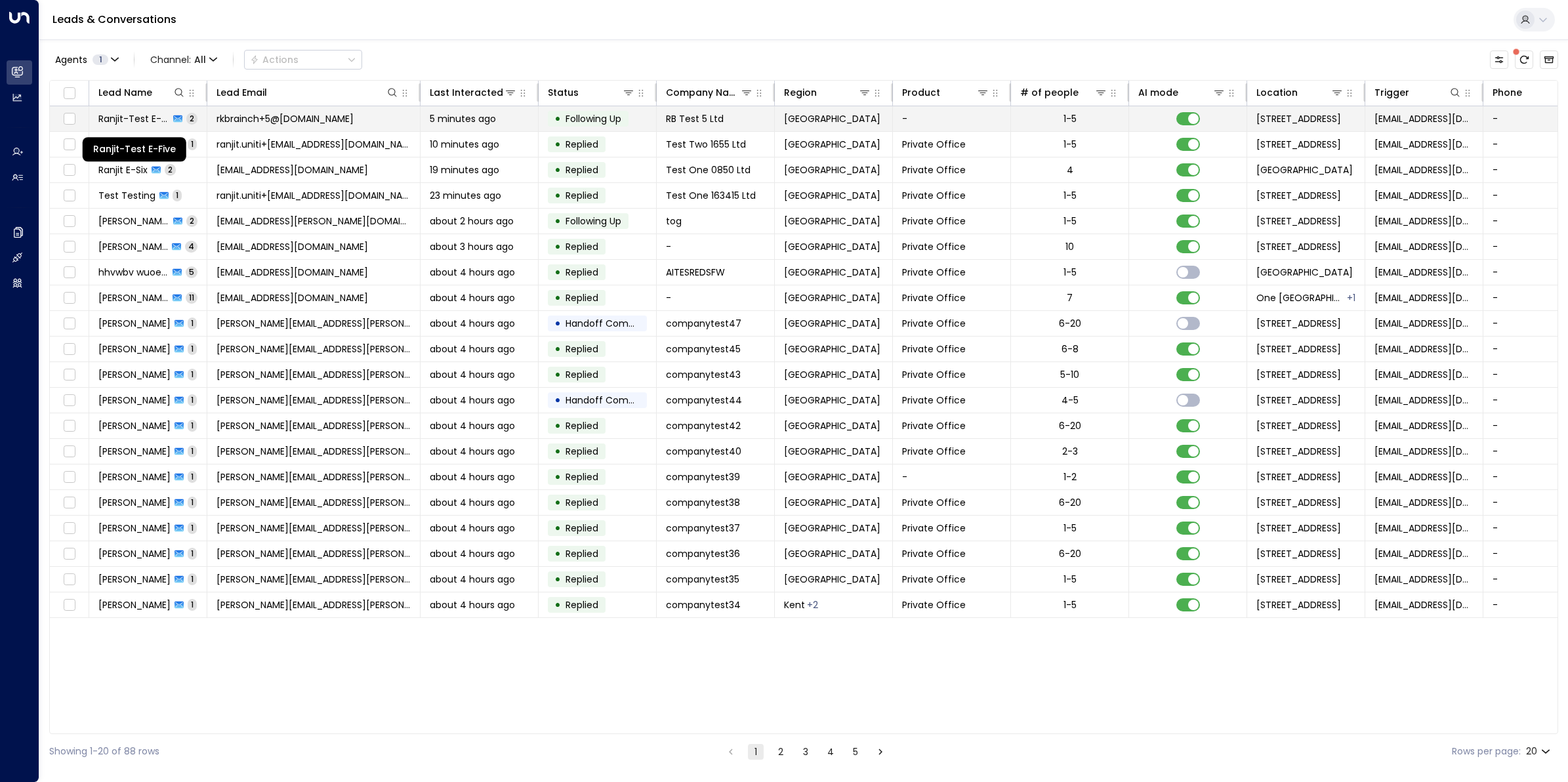
click at [138, 112] on span "Ranjit-Test E-Five" at bounding box center [134, 118] width 71 height 13
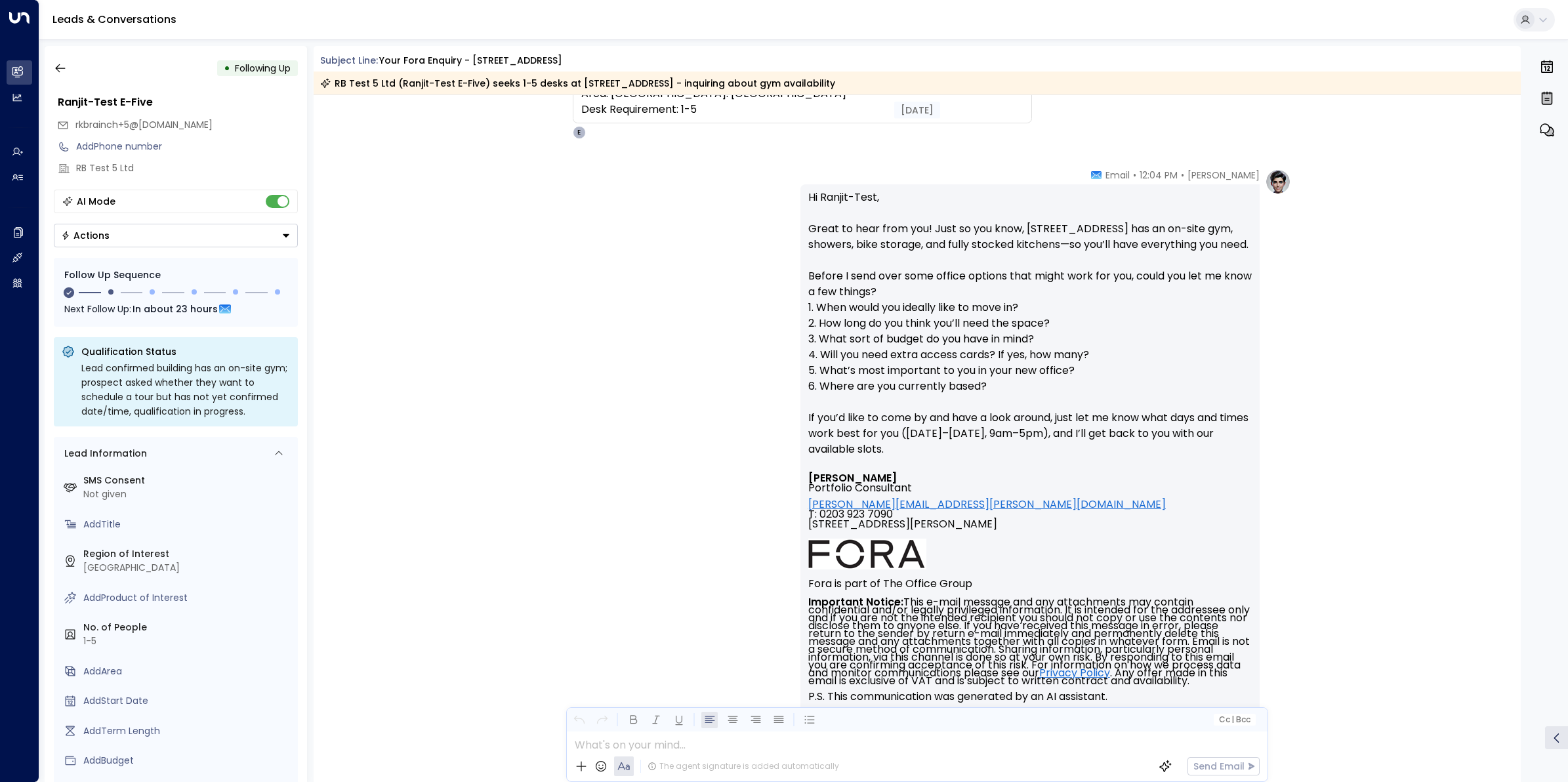
scroll to position [109, 0]
